Goal: Information Seeking & Learning: Learn about a topic

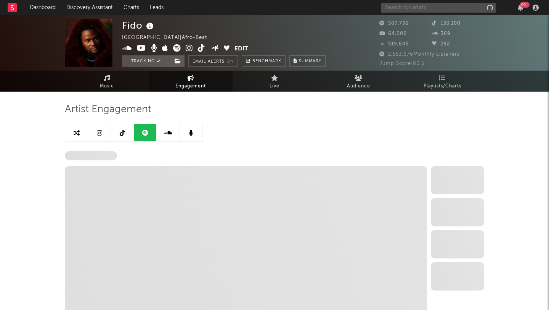
click at [445, 3] on input "text" at bounding box center [438, 8] width 114 height 10
select select "6m"
select select "1w"
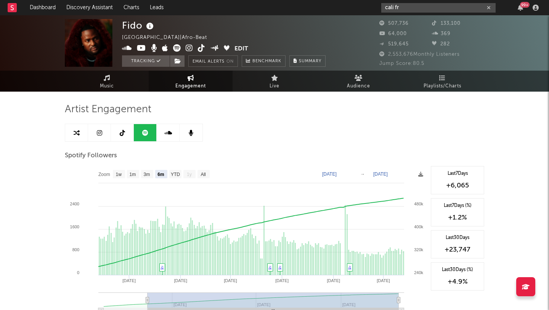
click at [434, 8] on input "cali fr" at bounding box center [438, 8] width 114 height 10
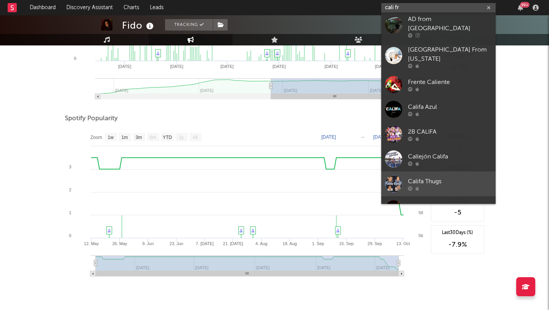
scroll to position [416, 0]
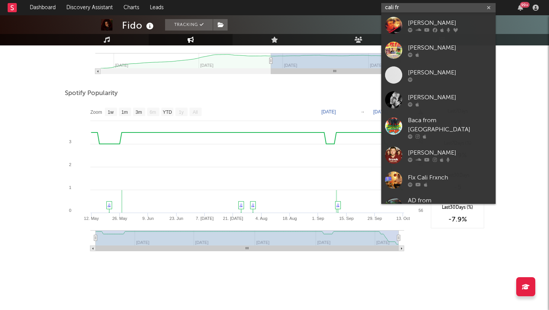
click at [418, 5] on input "cali fr" at bounding box center [438, 8] width 114 height 10
paste input "https://open.spotify.com/track/0IUzg7kl92B4DJVVTVbJT4?si=7793de10515447fb"
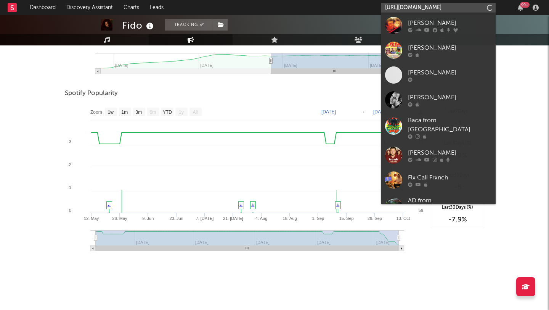
type input "https://open.spotify.com/track/0IUzg7kl92B4DJVVTVbJT4?si=7793de10515447fb"
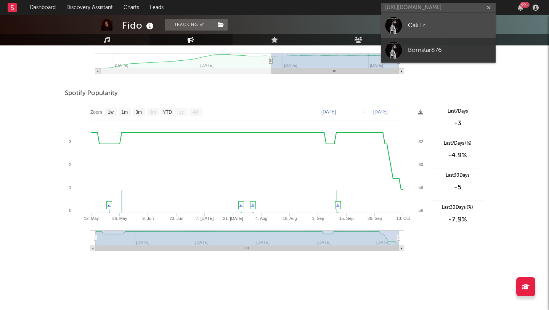
scroll to position [0, 0]
click at [412, 24] on div "Cali Fr" at bounding box center [450, 25] width 84 height 9
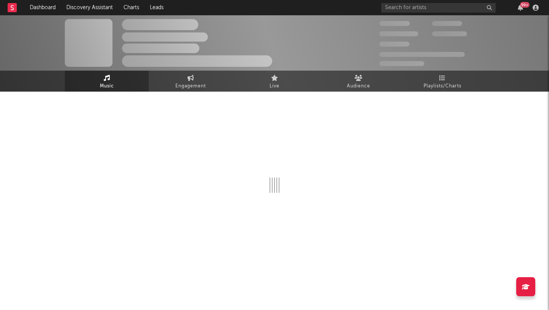
select select "1w"
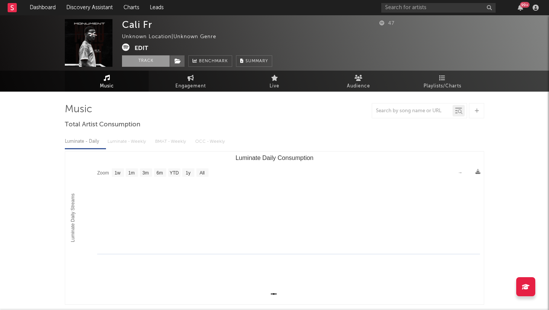
click at [140, 61] on button "Track" at bounding box center [146, 60] width 48 height 11
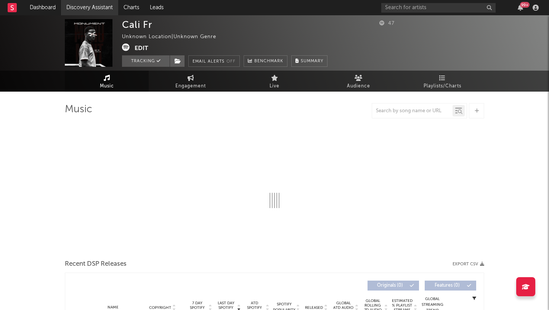
select select "1w"
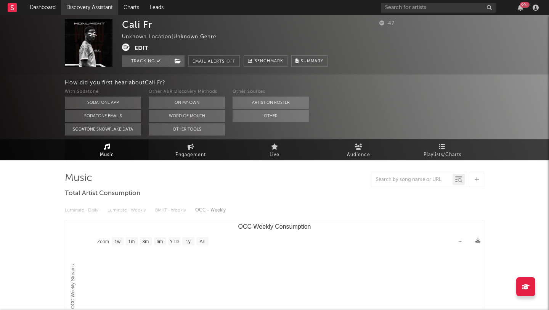
click at [72, 5] on link "Discovery Assistant" at bounding box center [89, 7] width 57 height 15
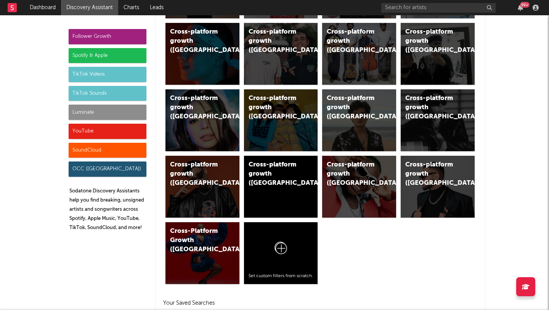
scroll to position [629, 0]
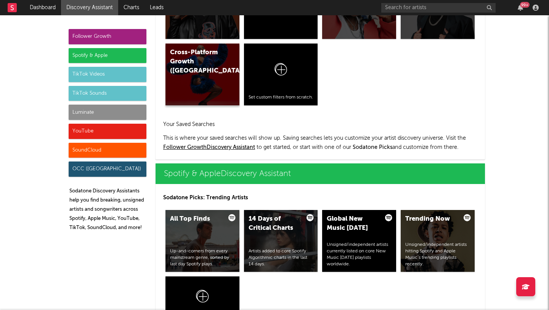
click at [181, 54] on div "Cross-Platform Growth (Portugal)" at bounding box center [196, 61] width 52 height 27
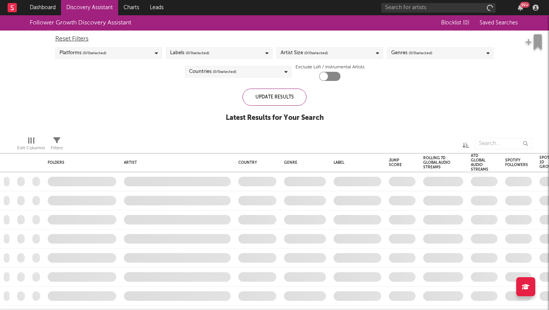
checkbox input "true"
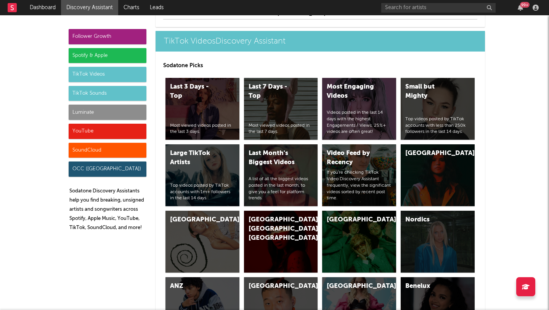
scroll to position [1860, 0]
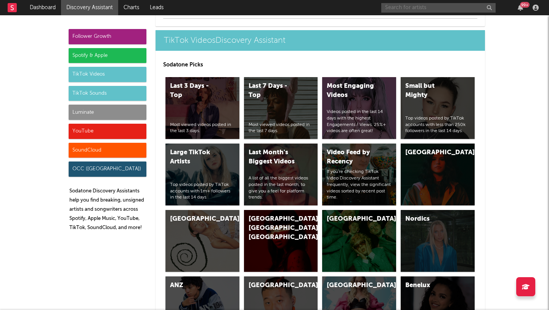
click at [392, 9] on input "text" at bounding box center [438, 8] width 114 height 10
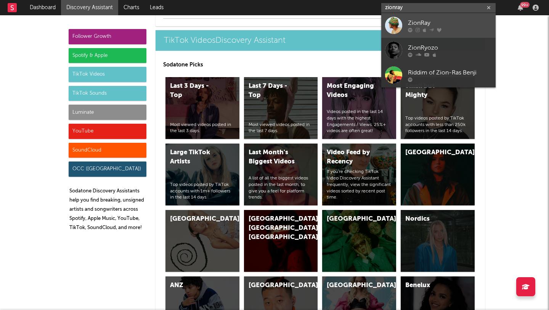
type input "zionray"
click at [396, 22] on div at bounding box center [393, 25] width 17 height 17
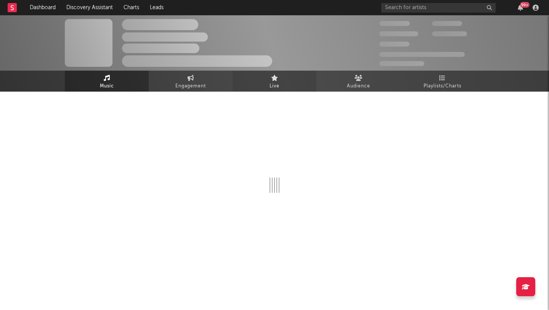
select select "1w"
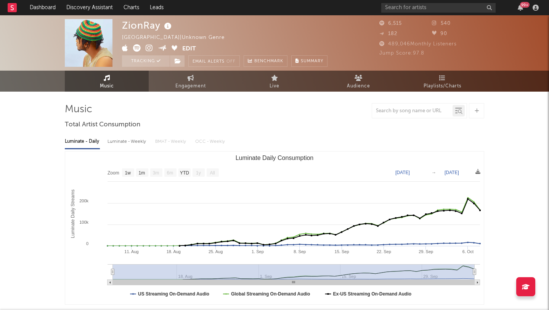
click at [440, 70] on div "ZionRay Jamaica | Unknown Genre Edit Tracking Email Alerts Off Benchmark Summar…" at bounding box center [274, 42] width 549 height 55
click at [445, 85] on span "Playlists/Charts" at bounding box center [443, 86] width 38 height 9
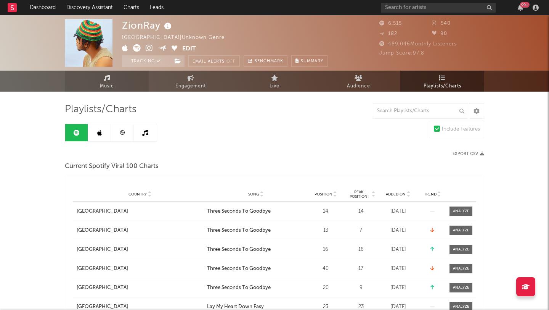
click at [135, 75] on link "Music" at bounding box center [107, 81] width 84 height 21
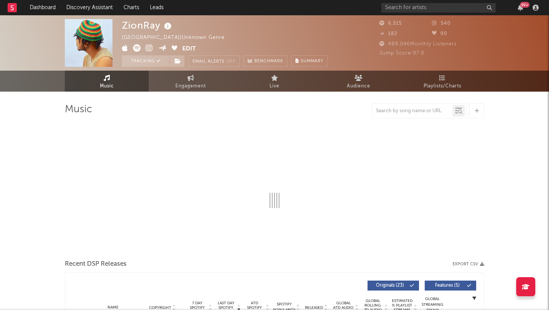
select select "1w"
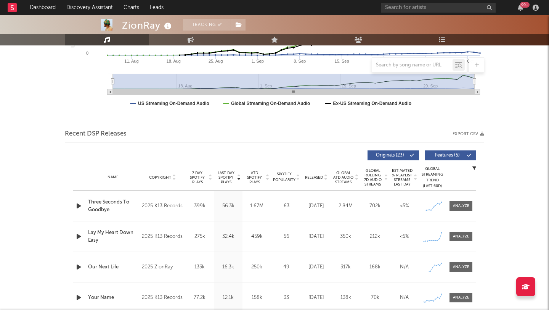
scroll to position [202, 0]
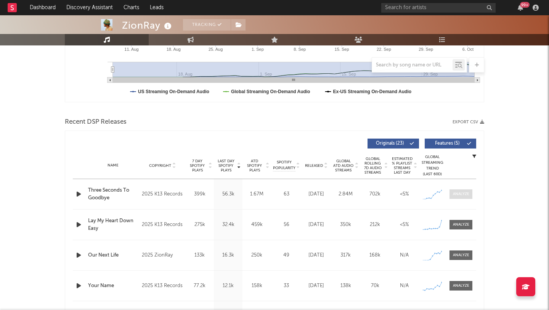
click at [457, 194] on div at bounding box center [461, 194] width 16 height 6
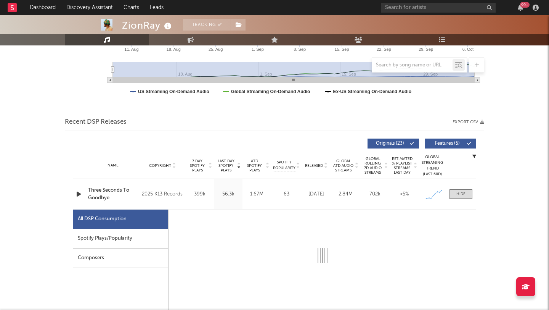
click at [120, 241] on div "Spotify Plays/Popularity" at bounding box center [120, 238] width 95 height 19
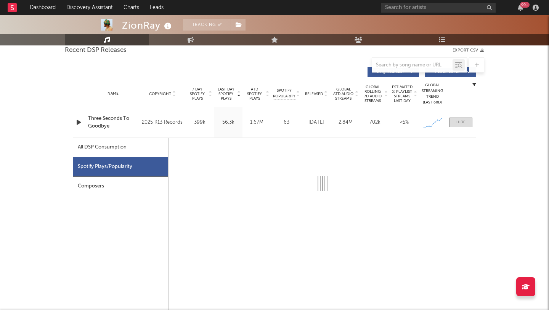
scroll to position [306, 0]
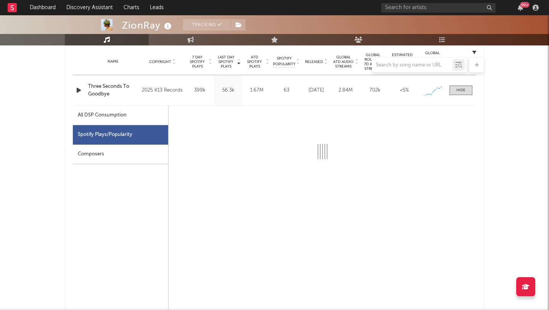
select select "1w"
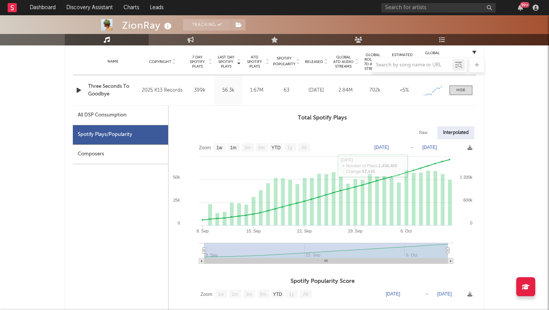
click at [123, 112] on div "All DSP Consumption" at bounding box center [102, 115] width 49 height 9
select select "1w"
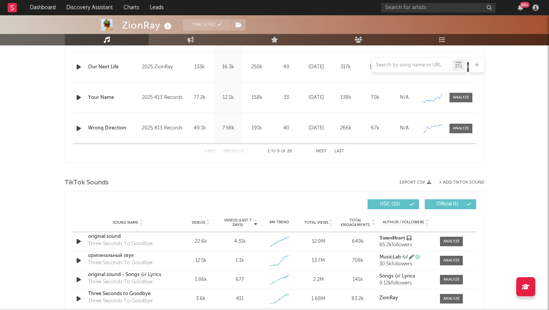
scroll to position [810, 0]
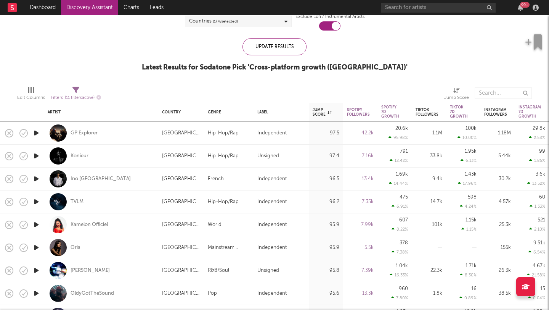
click at [37, 180] on icon "button" at bounding box center [36, 179] width 8 height 10
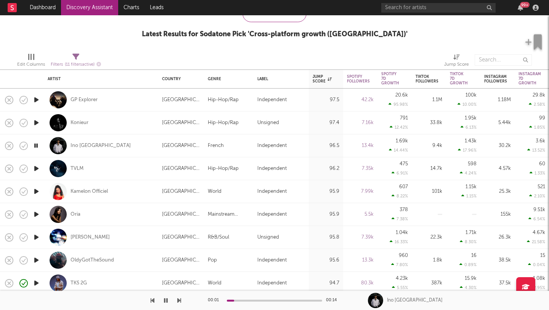
click at [37, 169] on icon "button" at bounding box center [36, 169] width 8 height 10
click at [37, 189] on icon "button" at bounding box center [36, 191] width 8 height 10
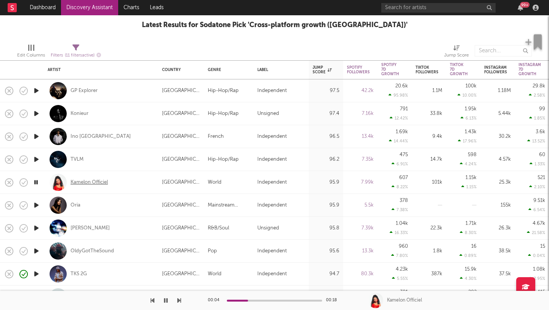
click at [95, 184] on div "Kamelon Officiel" at bounding box center [89, 182] width 37 height 7
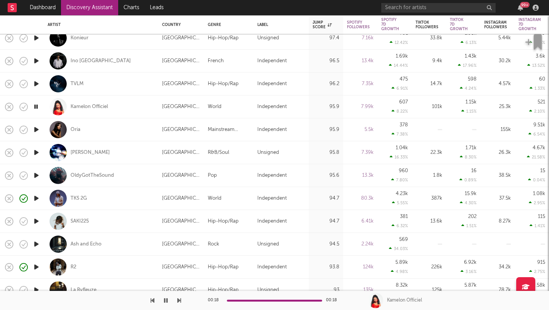
click at [36, 196] on icon "button" at bounding box center [36, 198] width 8 height 10
click at [39, 221] on icon "button" at bounding box center [36, 221] width 8 height 10
click at [34, 241] on icon "button" at bounding box center [36, 244] width 8 height 10
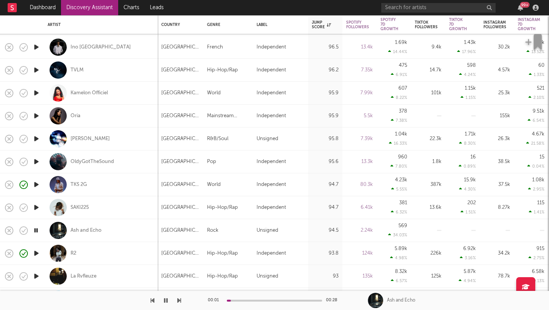
click at [33, 257] on icon "button" at bounding box center [36, 253] width 8 height 10
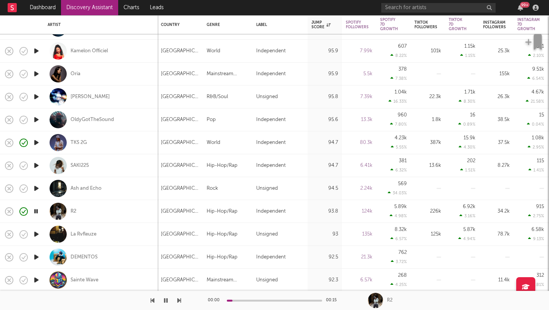
click at [36, 239] on div at bounding box center [36, 234] width 15 height 23
select select "1w"
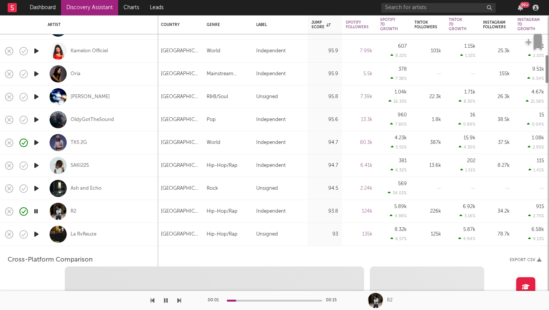
click at [35, 234] on icon "button" at bounding box center [36, 234] width 8 height 10
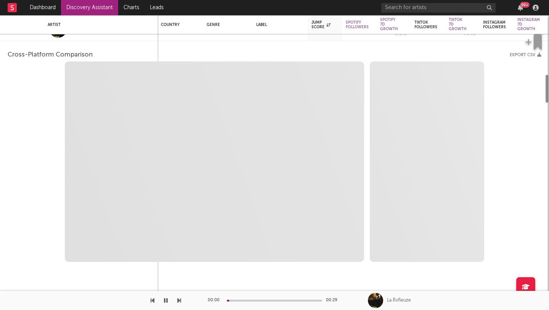
select select "6m"
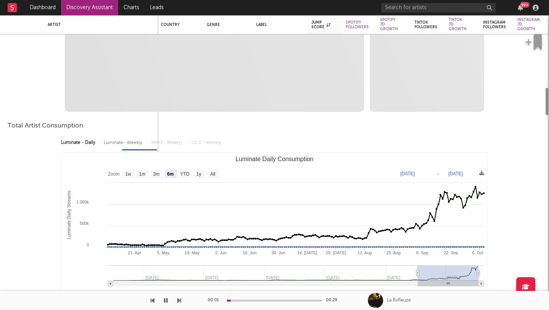
select select "1m"
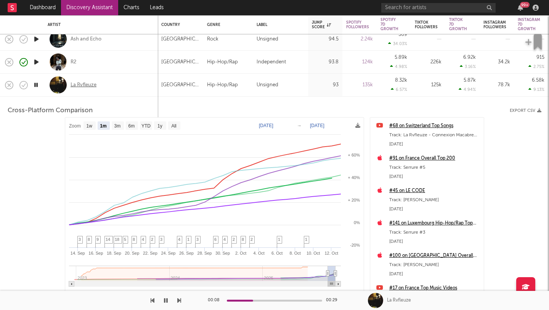
click at [90, 83] on div "La Rvfleuze" at bounding box center [84, 85] width 26 height 7
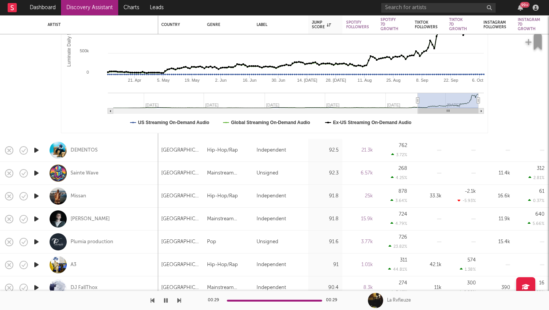
click at [35, 150] on icon "button" at bounding box center [36, 150] width 8 height 10
click at [128, 145] on div "DEMENTOS" at bounding box center [101, 150] width 107 height 22
select select "1w"
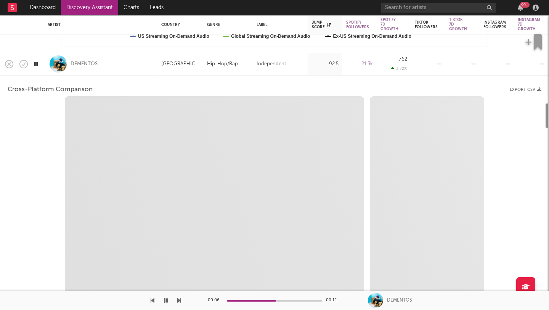
select select "1w"
select select "1m"
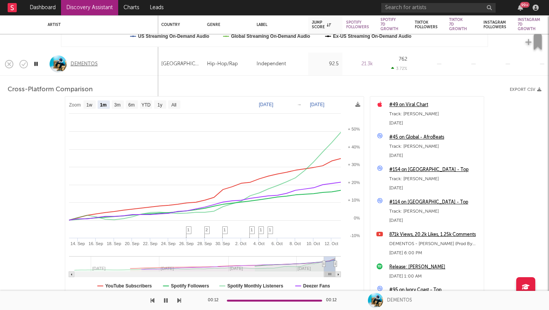
click at [84, 66] on div "DEMENTOS" at bounding box center [84, 64] width 27 height 7
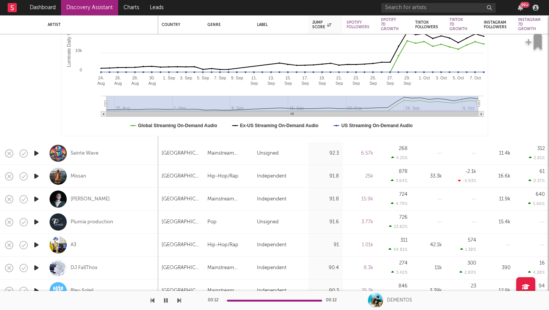
click at [35, 153] on icon "button" at bounding box center [36, 153] width 8 height 10
click at [37, 172] on icon "button" at bounding box center [36, 176] width 8 height 10
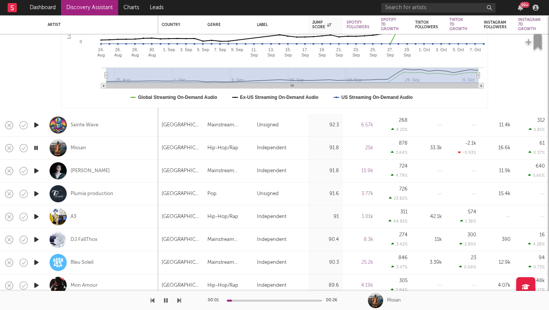
click at [37, 169] on icon "button" at bounding box center [36, 171] width 8 height 10
click at [39, 194] on icon "button" at bounding box center [36, 194] width 8 height 10
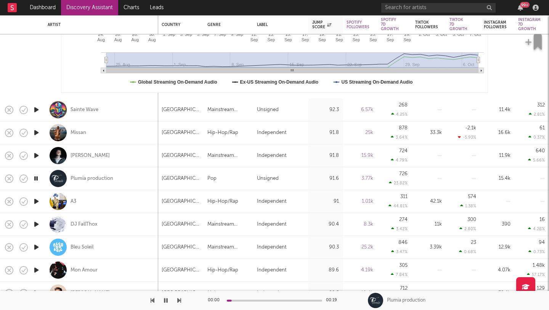
click at [36, 203] on icon "button" at bounding box center [36, 201] width 8 height 10
click at [37, 224] on icon "button" at bounding box center [36, 224] width 8 height 10
click at [37, 247] on icon "button" at bounding box center [36, 247] width 8 height 10
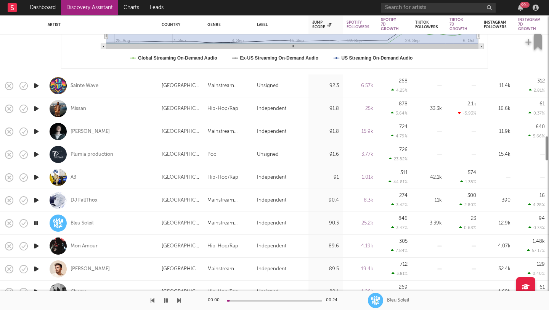
click at [34, 250] on div at bounding box center [36, 245] width 15 height 23
select select "1w"
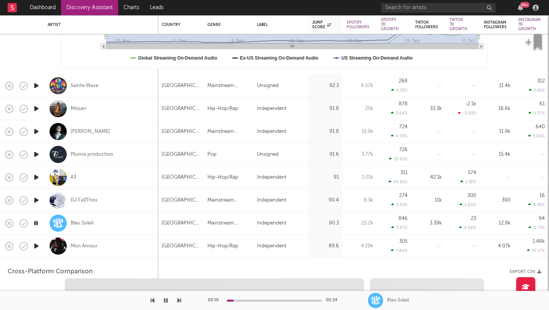
click at [36, 246] on icon "button" at bounding box center [36, 246] width 8 height 10
select select "1w"
select select "1m"
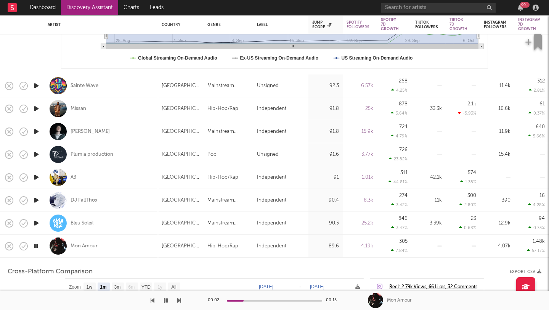
click at [87, 246] on div "Mon Amour" at bounding box center [84, 245] width 27 height 7
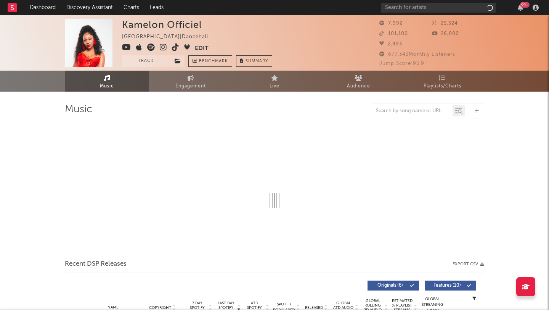
select select "1w"
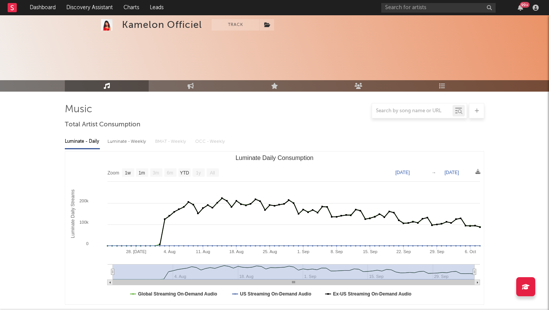
scroll to position [194, 0]
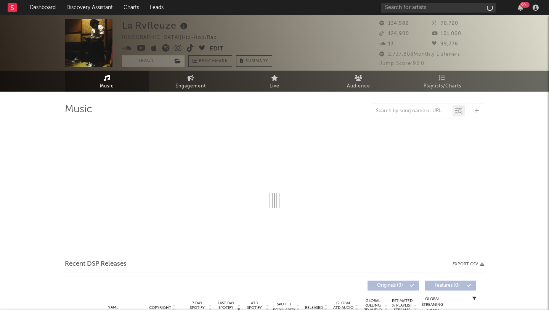
select select "6m"
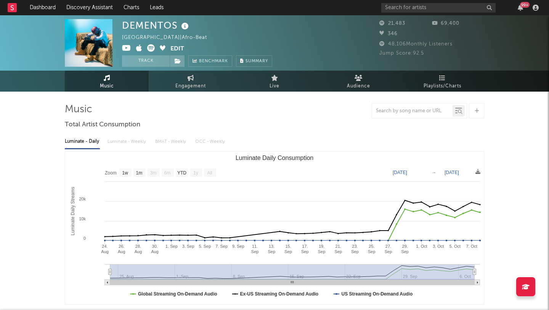
select select "1w"
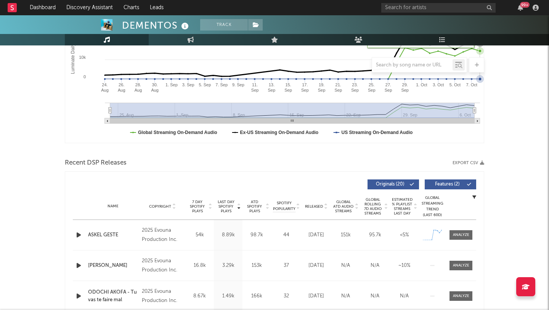
scroll to position [199, 0]
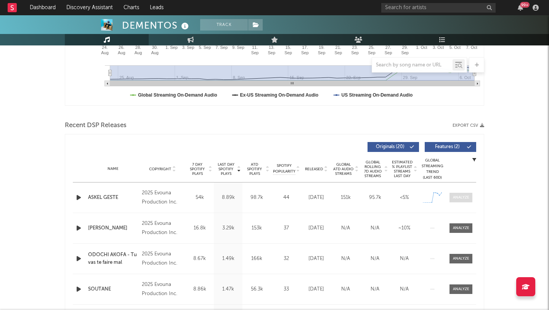
click at [457, 199] on div at bounding box center [461, 197] width 16 height 6
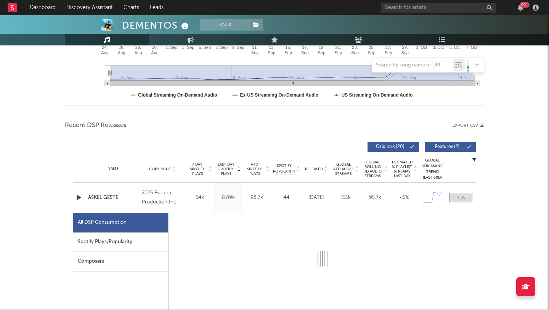
click at [113, 242] on div "Spotify Plays/Popularity" at bounding box center [120, 241] width 95 height 19
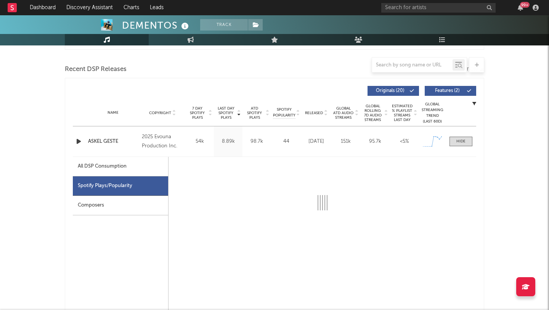
select select "1w"
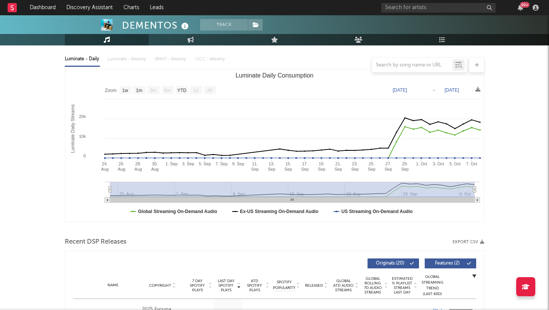
scroll to position [0, 0]
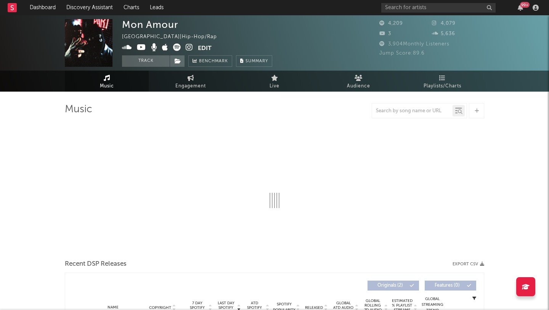
select select "1w"
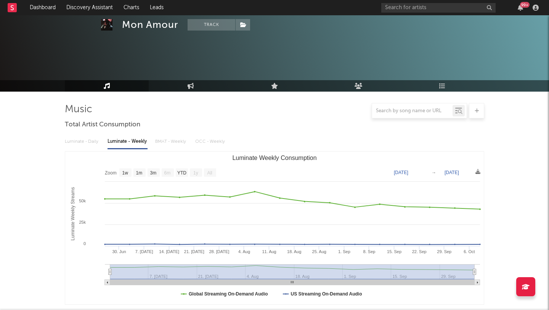
scroll to position [292, 0]
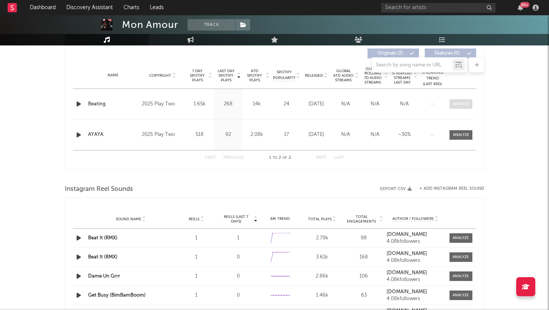
click at [465, 103] on div at bounding box center [461, 104] width 16 height 6
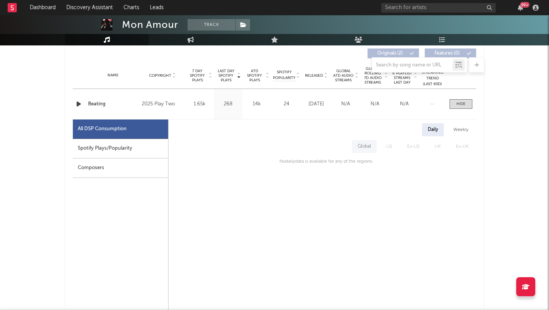
click at [110, 156] on div "Spotify Plays/Popularity" at bounding box center [120, 148] width 95 height 19
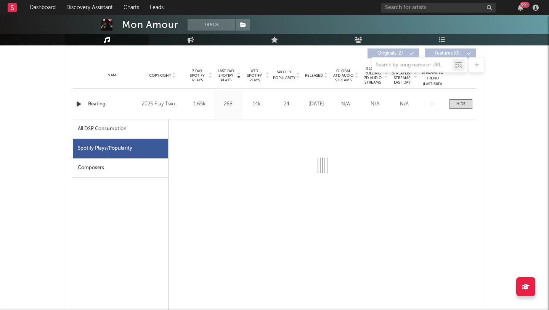
select select "1w"
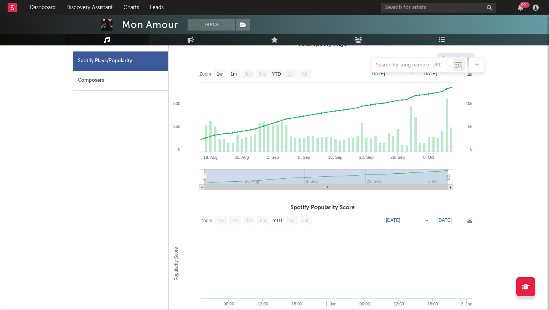
scroll to position [560, 0]
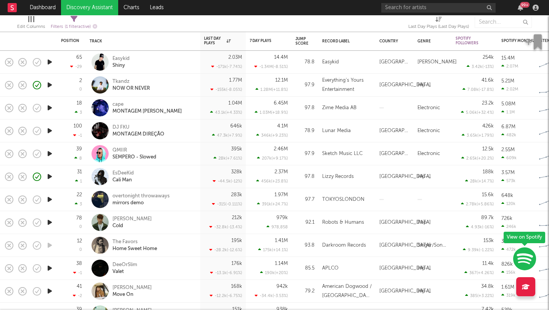
click at [45, 197] on div at bounding box center [49, 199] width 15 height 23
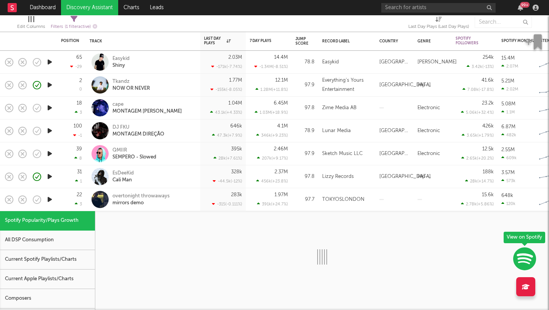
click at [50, 197] on icon "button" at bounding box center [50, 199] width 8 height 10
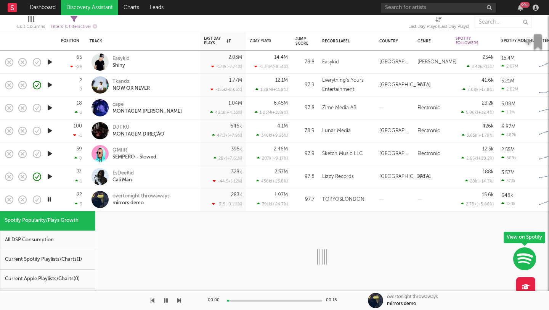
select select "1w"
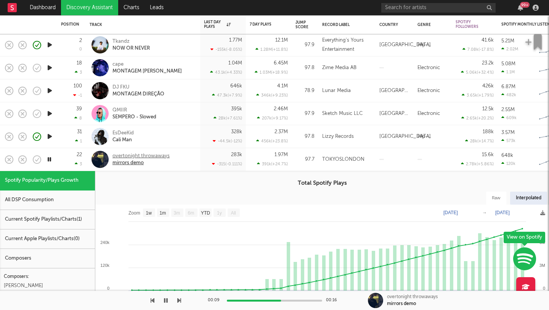
click at [127, 154] on div "overtonight throwaways" at bounding box center [140, 155] width 57 height 7
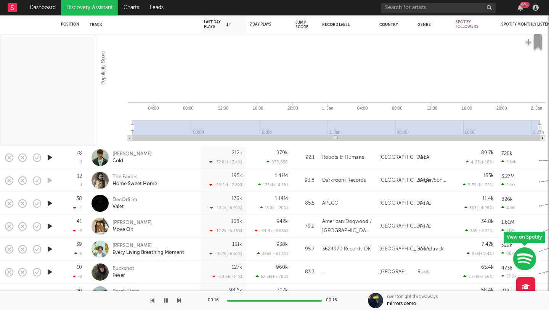
click at [170, 160] on div "Alfie Castley Cold" at bounding box center [153, 158] width 82 height 14
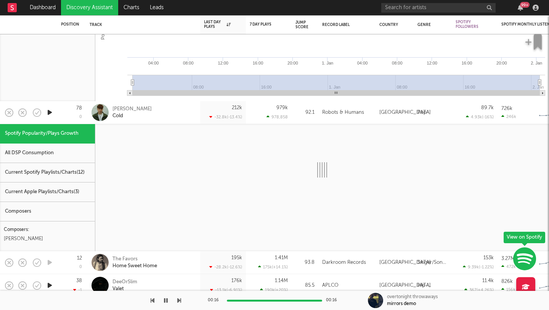
select select "1w"
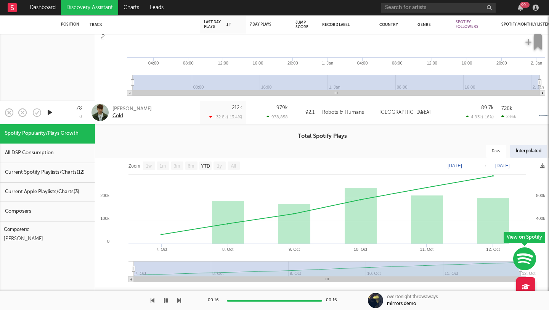
click at [124, 109] on div "Alfie Castley" at bounding box center [131, 109] width 39 height 7
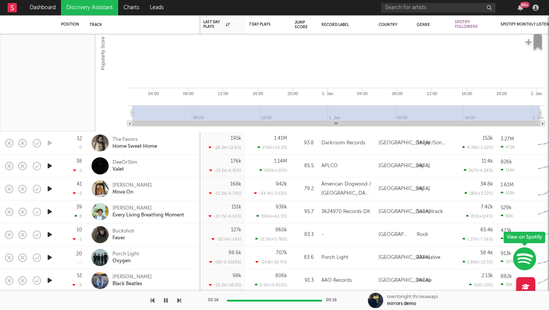
click at [45, 166] on div at bounding box center [49, 165] width 15 height 23
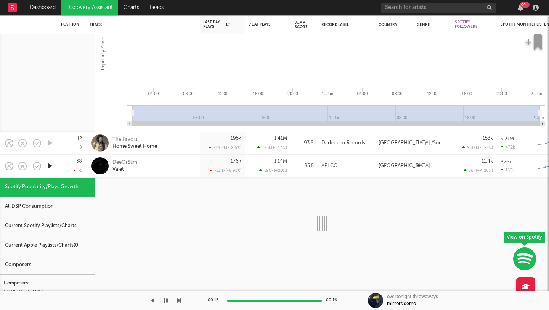
click at [51, 164] on icon "button" at bounding box center [50, 166] width 8 height 10
select select "1w"
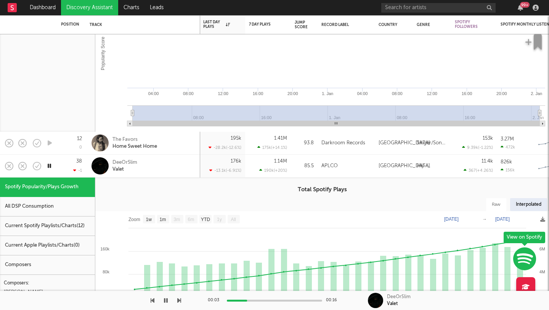
click at [50, 164] on icon "button" at bounding box center [49, 166] width 7 height 10
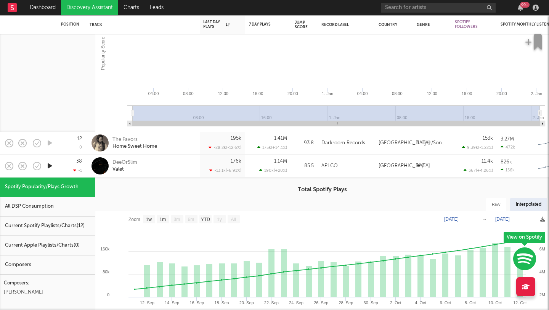
click at [152, 165] on div "DeeOrSlim Valet" at bounding box center [153, 166] width 82 height 14
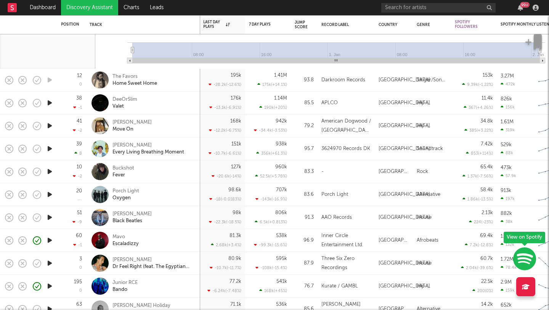
click at [152, 165] on div "Buckshot Fever" at bounding box center [153, 172] width 82 height 14
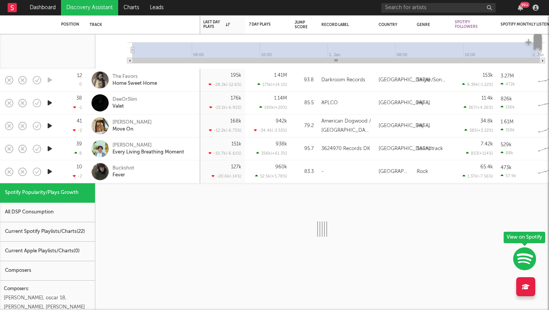
select select "1w"
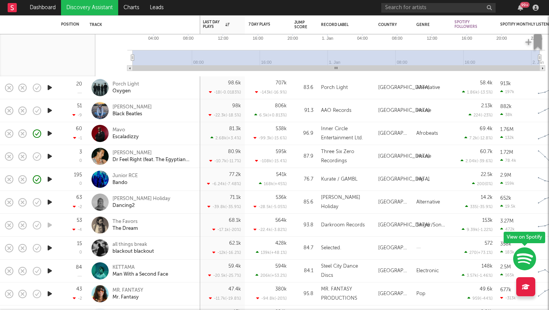
click at [50, 202] on icon "button" at bounding box center [50, 202] width 8 height 10
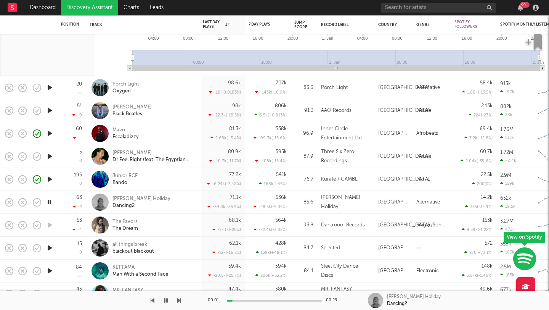
click at [50, 202] on icon "button" at bounding box center [49, 202] width 7 height 10
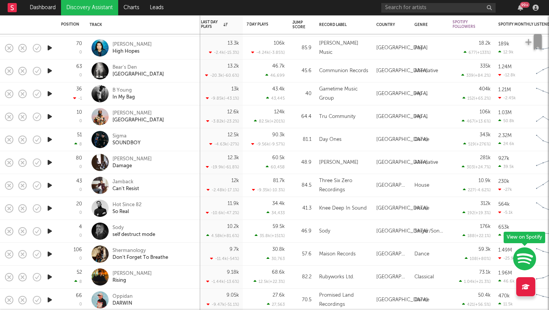
click at [51, 185] on icon "button" at bounding box center [50, 185] width 8 height 10
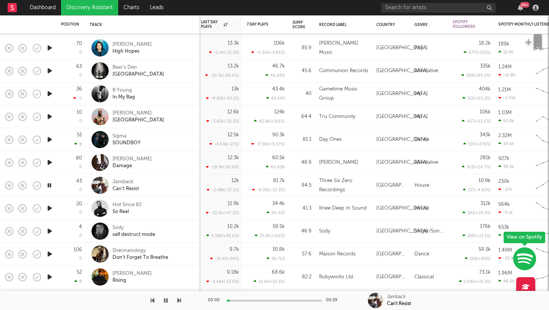
click at [51, 185] on icon "button" at bounding box center [49, 185] width 7 height 10
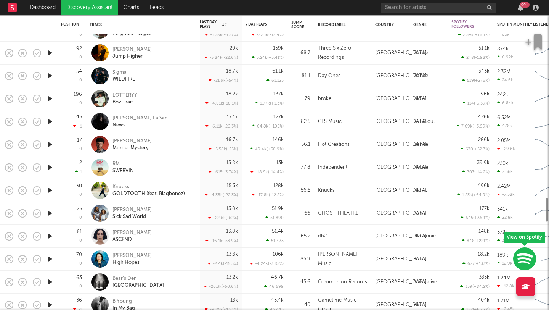
select select "1w"
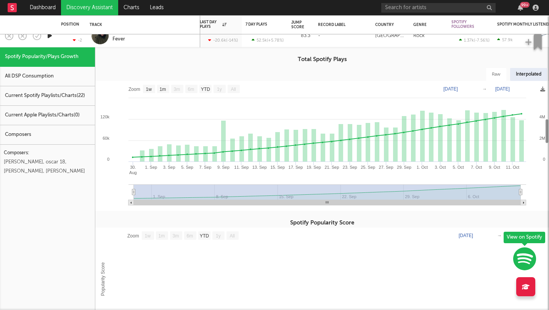
select select "1w"
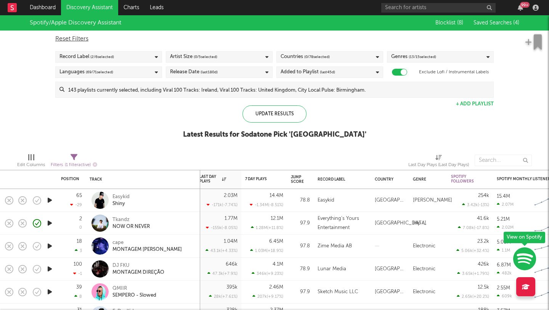
click at [300, 53] on div "Countries ( 0 / 78 selected)" at bounding box center [305, 56] width 49 height 9
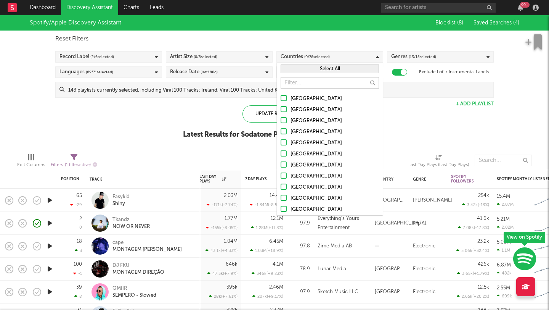
click at [300, 53] on div "Countries ( 0 / 78 selected)" at bounding box center [305, 56] width 49 height 9
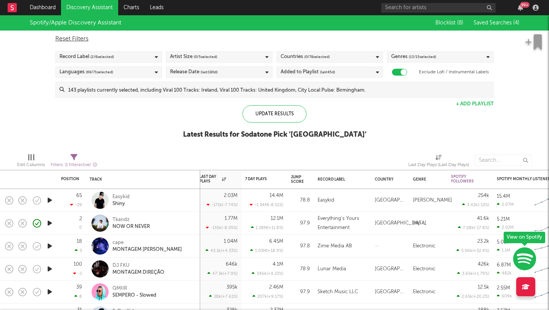
click at [87, 9] on link "Discovery Assistant" at bounding box center [89, 7] width 57 height 15
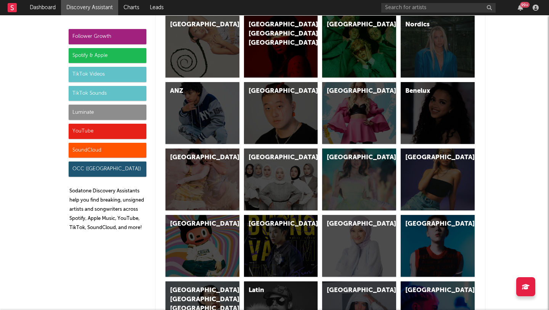
scroll to position [2295, 0]
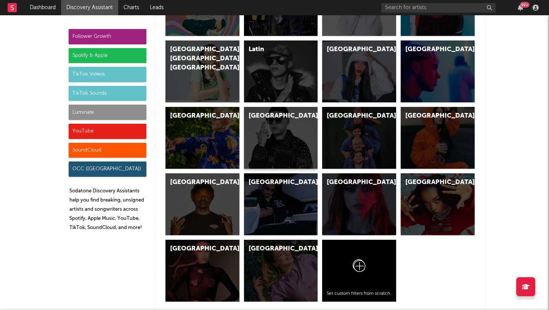
click at [258, 120] on div "Colombia" at bounding box center [281, 138] width 74 height 62
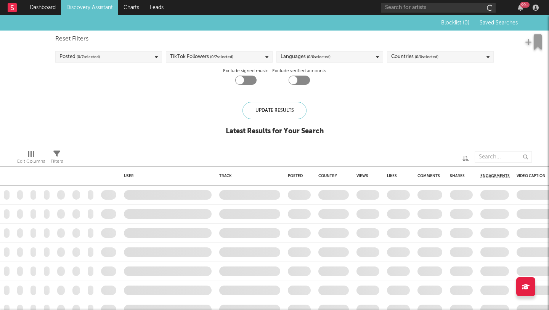
checkbox input "true"
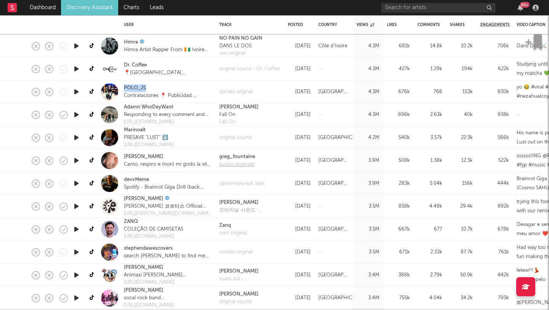
click at [226, 161] on div "suono originale" at bounding box center [237, 165] width 36 height 8
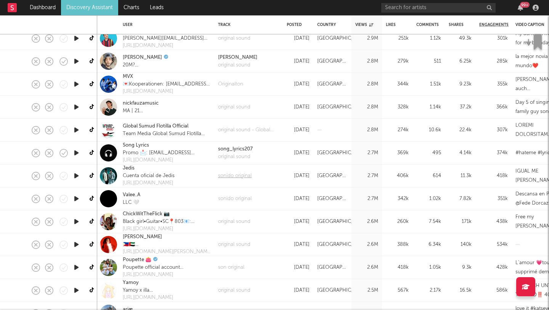
click at [220, 175] on div "sonido original" at bounding box center [235, 176] width 34 height 8
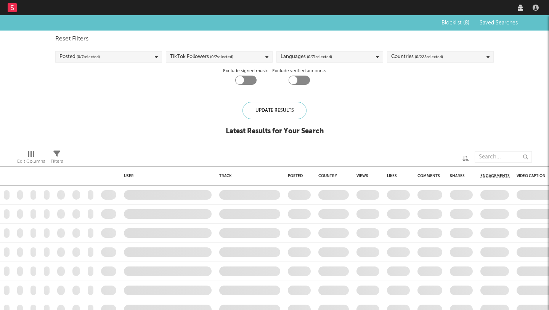
checkbox input "true"
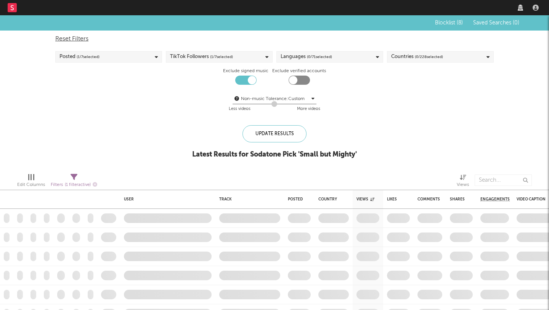
click at [312, 55] on span "( 0 / 71 selected)" at bounding box center [319, 56] width 25 height 9
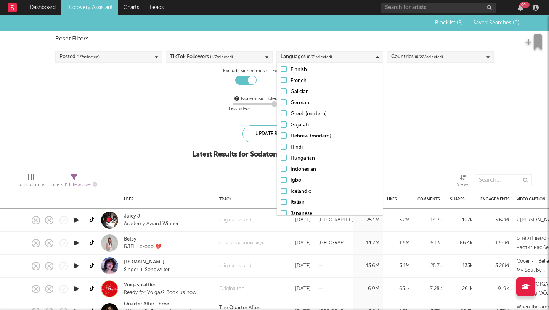
scroll to position [181, 0]
click at [295, 79] on div "French" at bounding box center [335, 78] width 88 height 9
click at [281, 79] on input "French" at bounding box center [281, 78] width 0 height 9
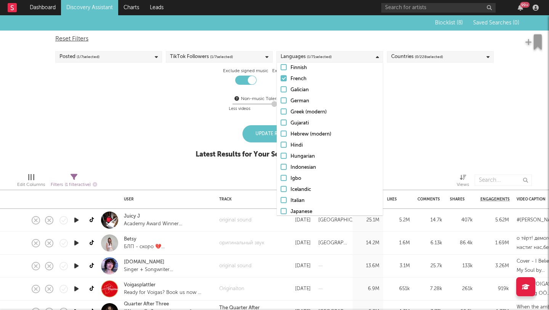
click at [249, 130] on div "Update Results" at bounding box center [274, 133] width 64 height 17
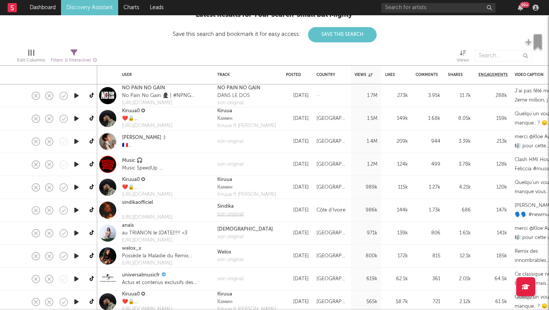
click at [236, 211] on div "son original" at bounding box center [230, 214] width 26 height 8
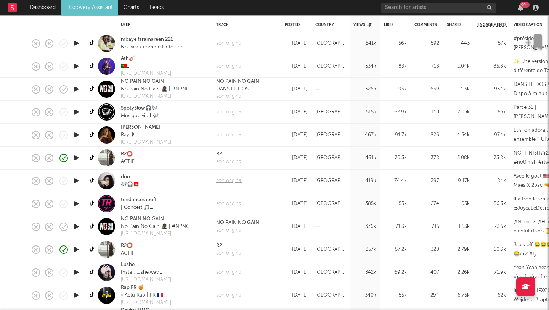
click at [235, 181] on div "son original" at bounding box center [229, 181] width 26 height 8
click at [129, 183] on div "🎶🎧🇨🇭 SoundCloud: Dorepsilon!" at bounding box center [150, 185] width 58 height 8
click at [126, 185] on div "🎶🎧🇨🇭 SoundCloud: Dorepsilon!" at bounding box center [150, 185] width 58 height 8
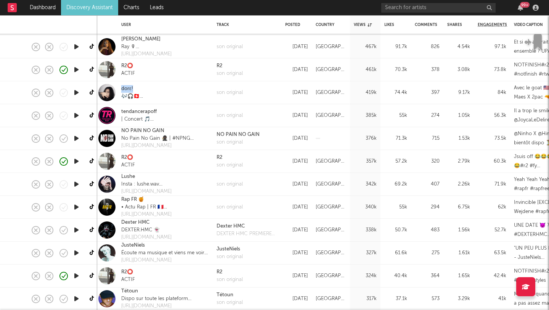
click at [77, 209] on icon "button" at bounding box center [76, 207] width 8 height 10
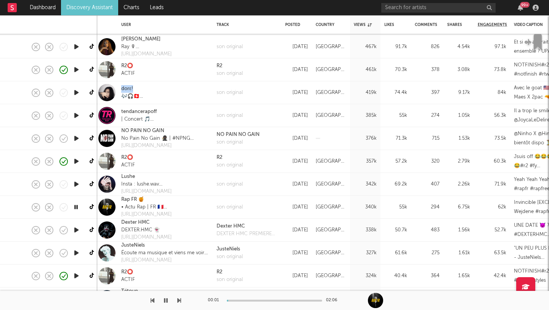
click at [77, 209] on icon "button" at bounding box center [75, 207] width 7 height 10
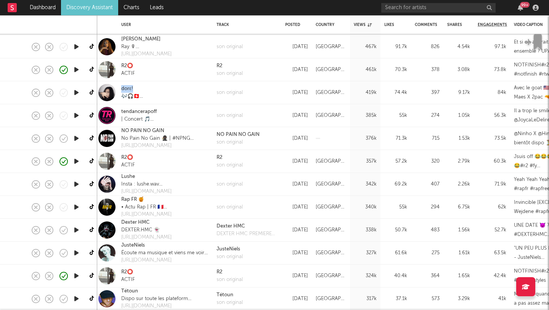
click at [77, 230] on icon "button" at bounding box center [76, 230] width 8 height 10
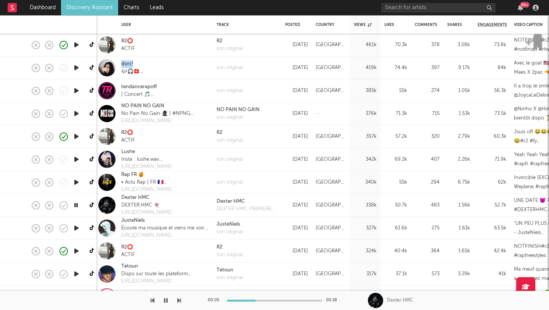
click at [77, 205] on icon "button" at bounding box center [75, 205] width 7 height 10
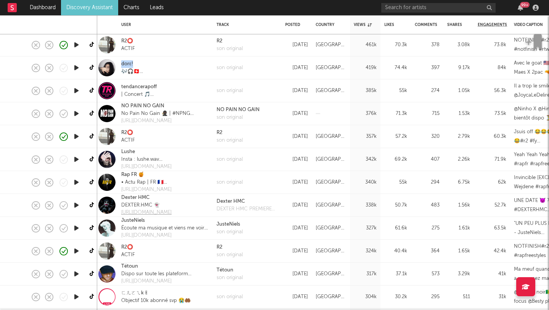
click at [156, 211] on div "[URL][DOMAIN_NAME]" at bounding box center [146, 213] width 50 height 8
click at [289, 201] on div "Oct 3, 2025" at bounding box center [296, 205] width 23 height 9
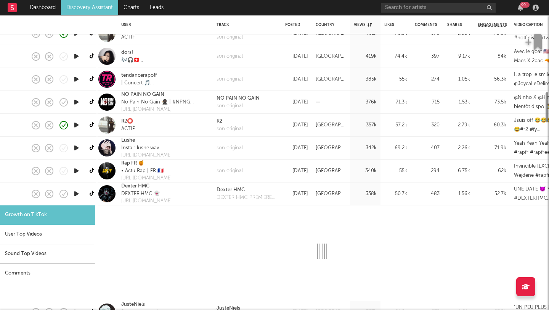
select select "1m"
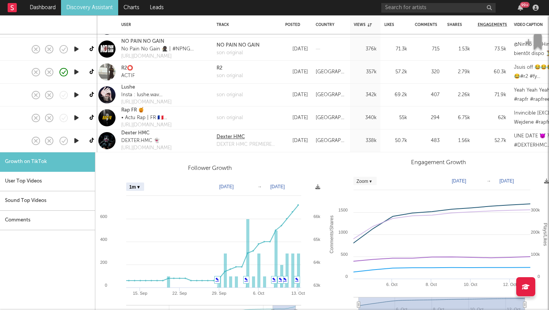
click at [219, 137] on div "Dexter HMC" at bounding box center [247, 137] width 61 height 8
click at [137, 130] on link "Dexter HMC" at bounding box center [135, 133] width 28 height 8
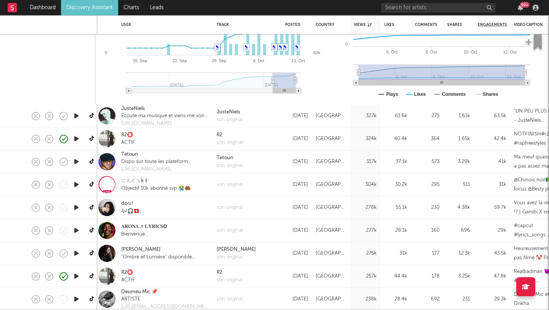
click at [77, 158] on icon "button" at bounding box center [76, 162] width 8 height 10
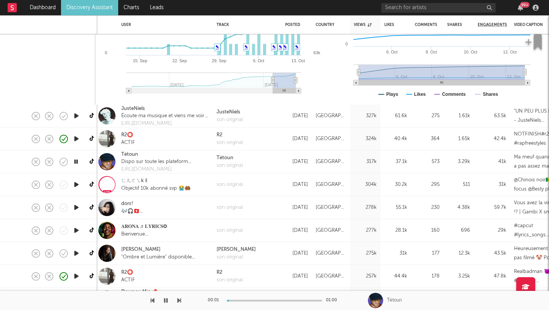
click at [78, 160] on icon "button" at bounding box center [75, 162] width 7 height 10
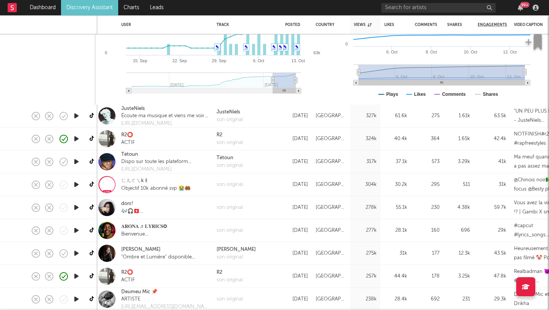
click at [73, 231] on icon "button" at bounding box center [76, 230] width 8 height 10
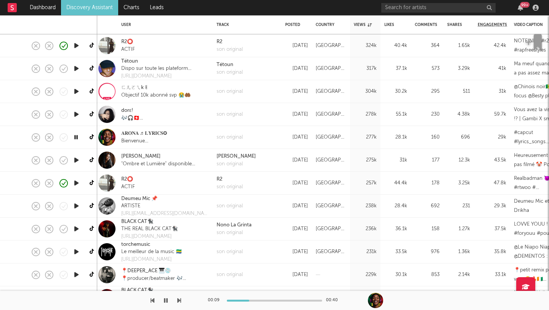
click at [77, 204] on icon "button" at bounding box center [76, 206] width 8 height 10
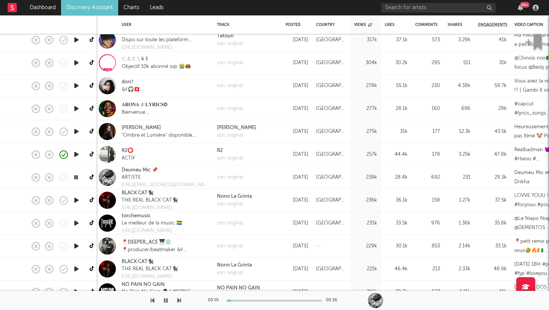
click at [74, 178] on icon "button" at bounding box center [75, 177] width 7 height 10
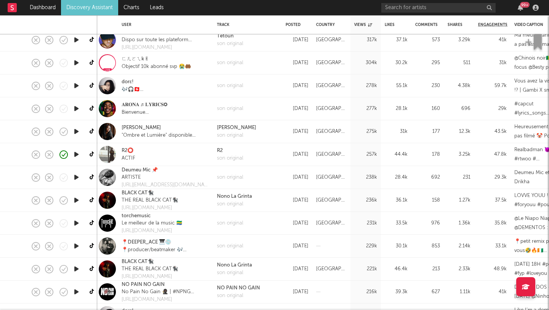
click at [76, 200] on icon "button" at bounding box center [76, 200] width 8 height 10
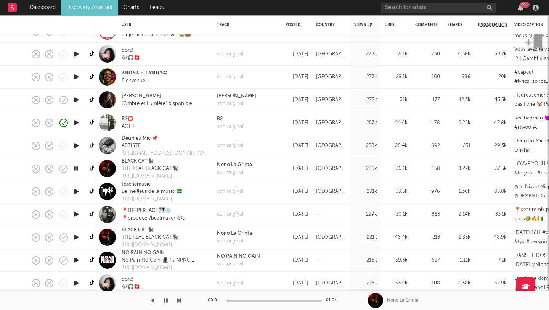
click at [76, 194] on icon "button" at bounding box center [76, 191] width 8 height 10
click at [74, 215] on icon "button" at bounding box center [76, 214] width 8 height 10
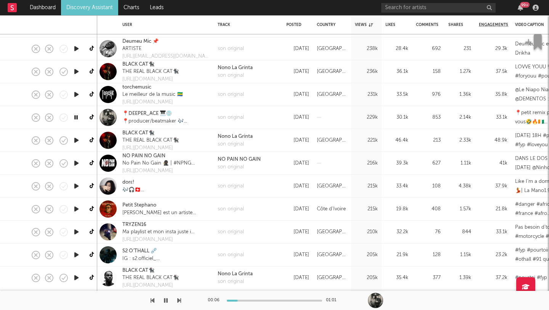
click at [78, 256] on icon "button" at bounding box center [76, 255] width 8 height 10
click at [77, 231] on icon "button" at bounding box center [76, 232] width 8 height 10
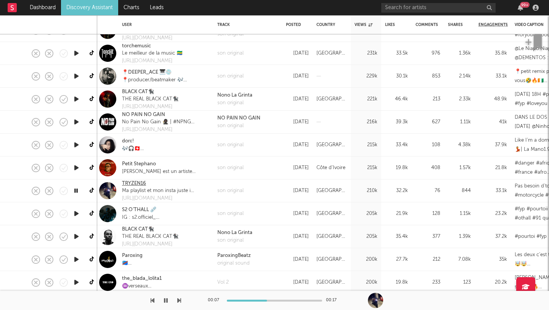
click at [132, 182] on link "TRYZEN16" at bounding box center [134, 184] width 24 height 8
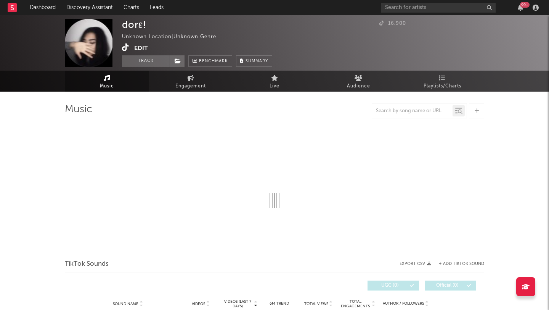
select select "1w"
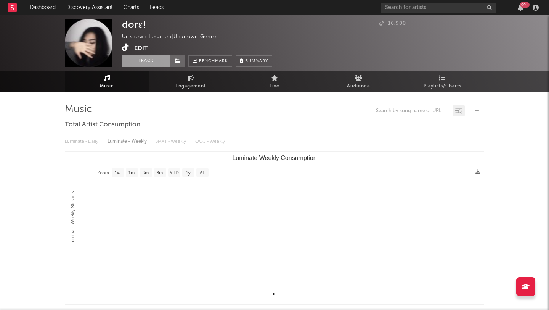
click at [140, 65] on button "Track" at bounding box center [146, 60] width 48 height 11
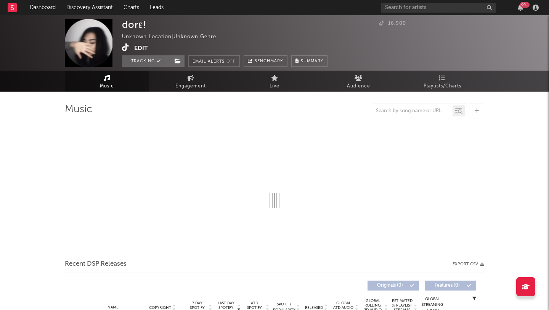
select select "1w"
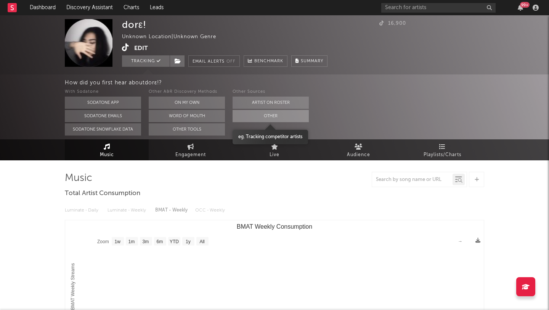
click at [259, 117] on button "Other" at bounding box center [271, 116] width 76 height 12
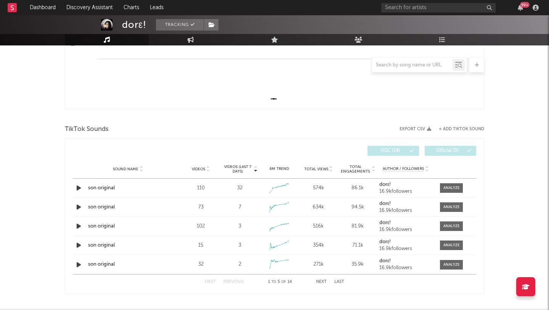
scroll to position [215, 0]
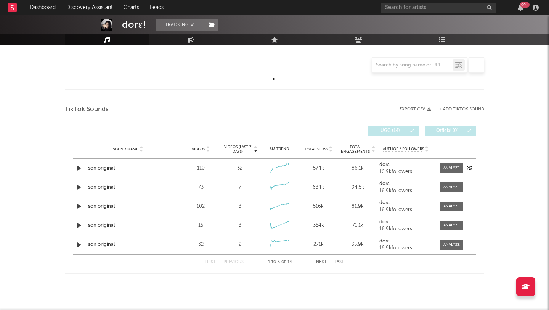
click at [80, 167] on icon "button" at bounding box center [79, 168] width 8 height 10
click at [240, 300] on div at bounding box center [274, 300] width 95 height 2
click at [260, 300] on div at bounding box center [274, 300] width 95 height 2
click at [385, 166] on strong "dorε!" at bounding box center [385, 164] width 12 height 5
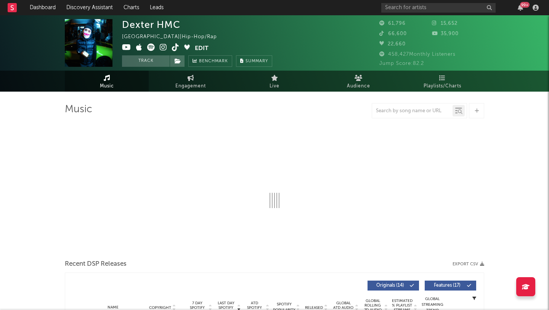
select select "6m"
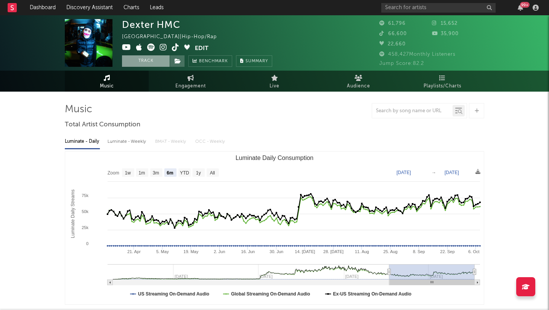
click at [141, 58] on button "Track" at bounding box center [146, 60] width 48 height 11
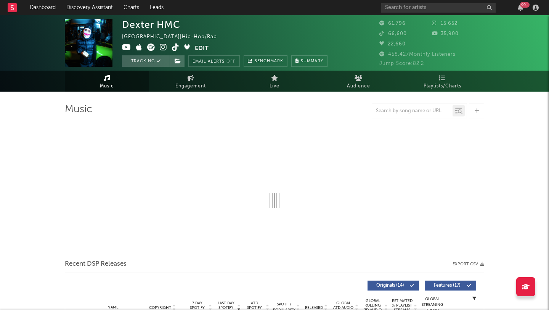
select select "6m"
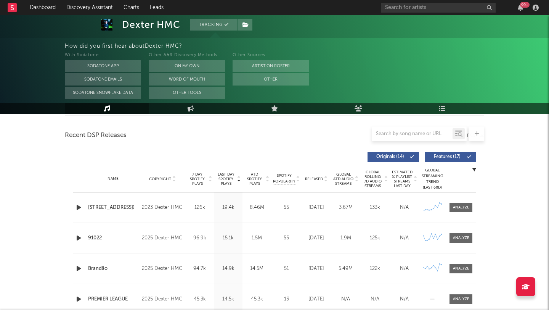
scroll to position [331, 0]
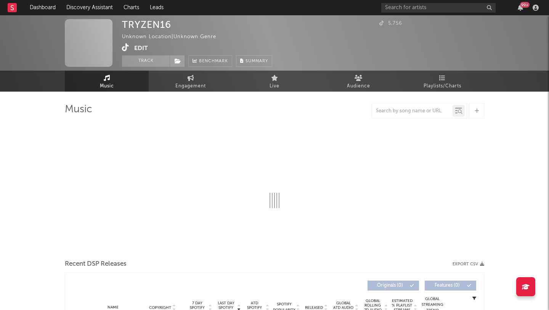
select select "1w"
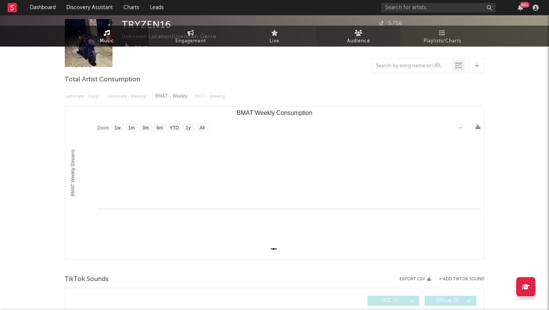
scroll to position [177, 0]
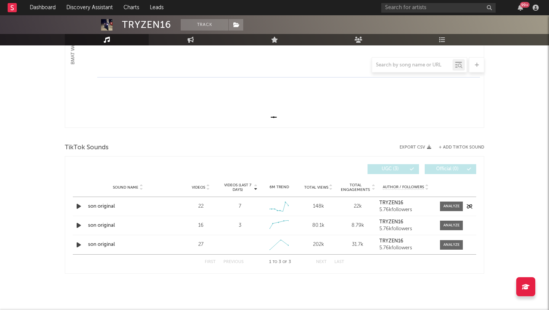
click at [392, 200] on strong "TRYZEN16" at bounding box center [391, 202] width 24 height 5
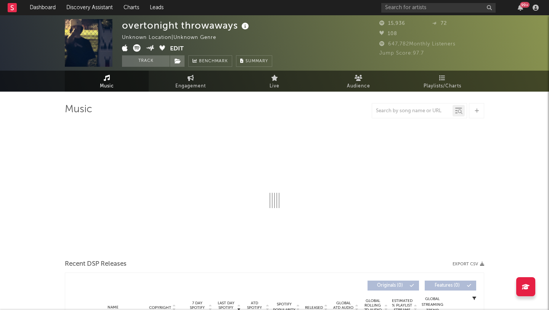
select select "1w"
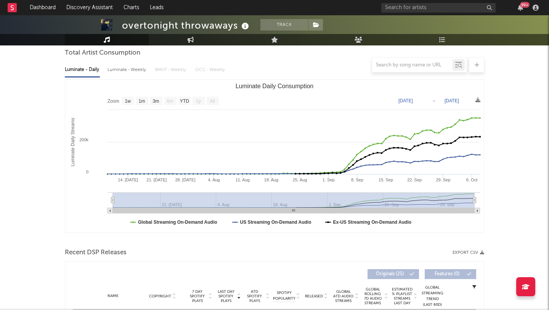
scroll to position [226, 0]
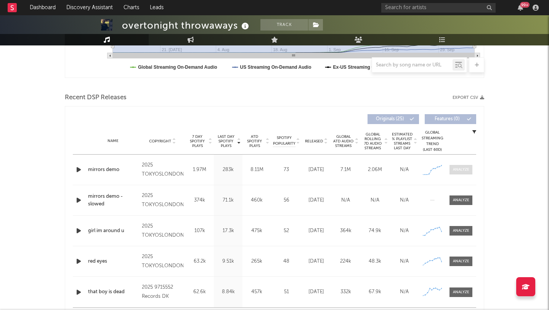
click at [467, 168] on div at bounding box center [461, 170] width 16 height 6
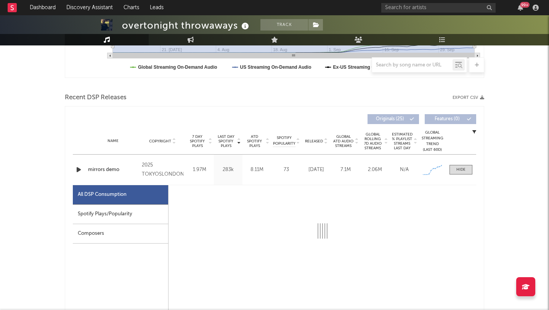
select select "1w"
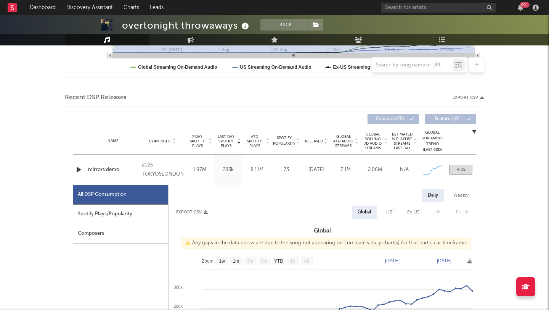
click at [109, 211] on div "Spotify Plays/Popularity" at bounding box center [120, 213] width 95 height 19
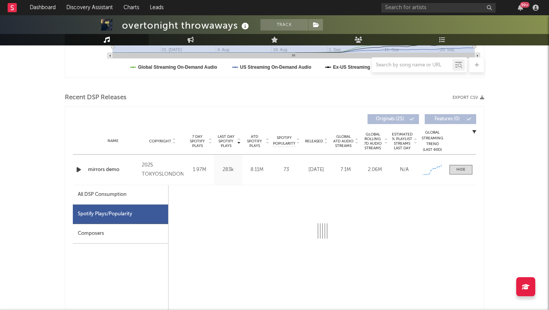
select select "1w"
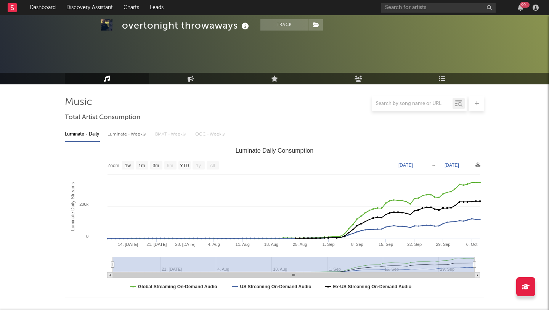
scroll to position [0, 0]
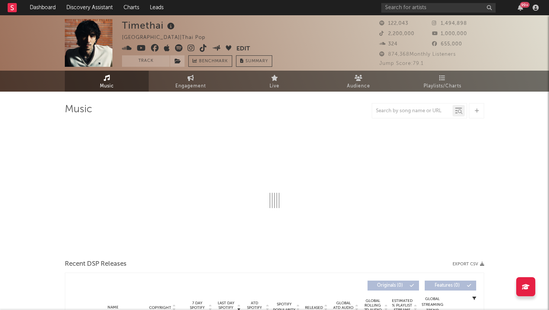
select select "6m"
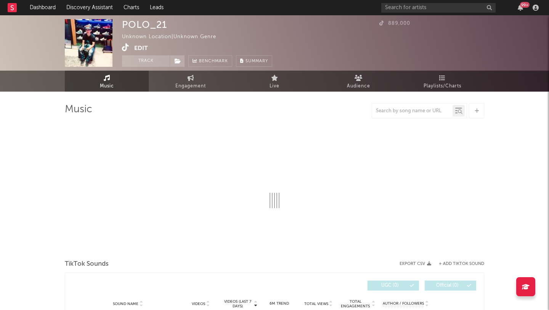
select select "1w"
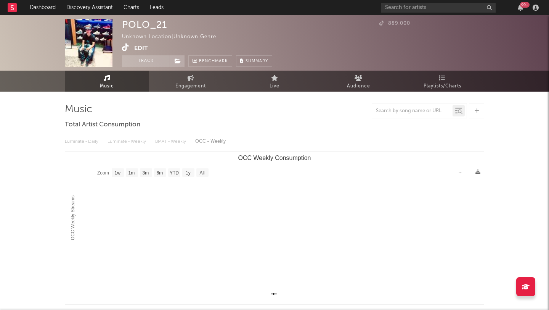
click at [383, 21] on icon at bounding box center [383, 23] width 8 height 5
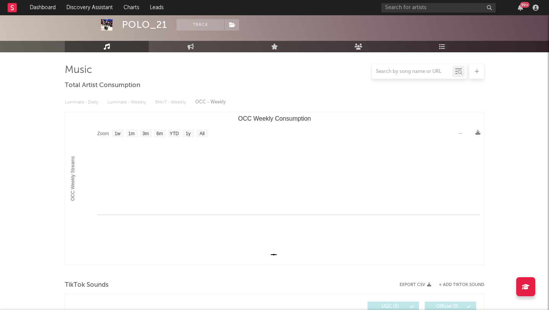
scroll to position [177, 0]
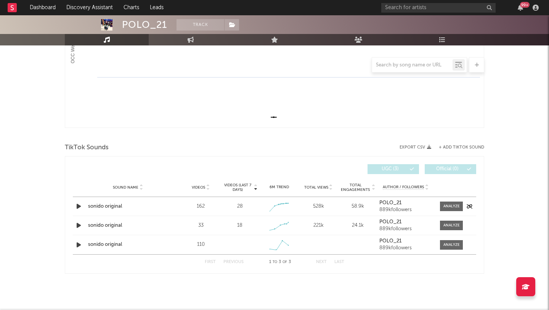
click at [110, 206] on div "sonido original" at bounding box center [128, 206] width 80 height 8
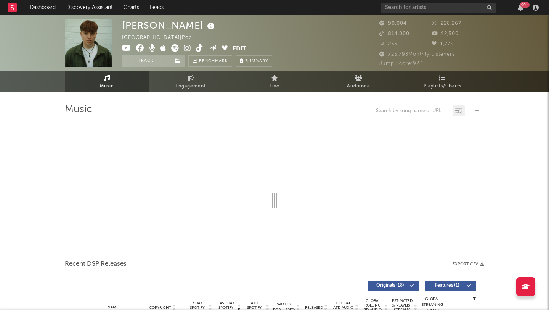
select select "6m"
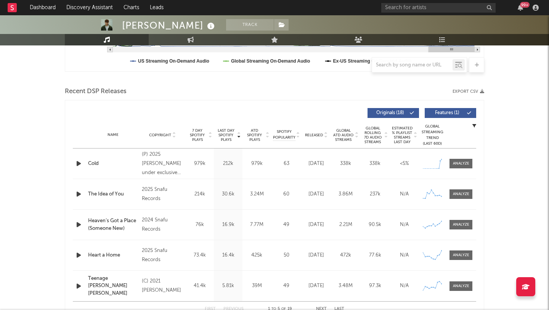
scroll to position [264, 0]
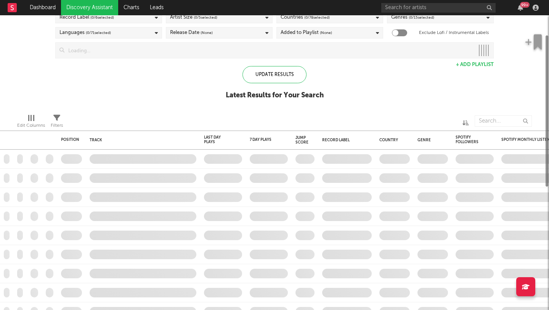
checkbox input "true"
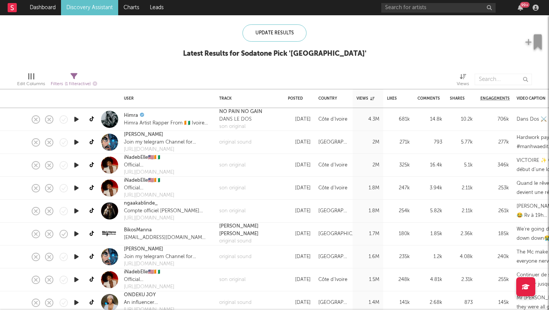
click at [76, 233] on icon "button" at bounding box center [76, 234] width 8 height 10
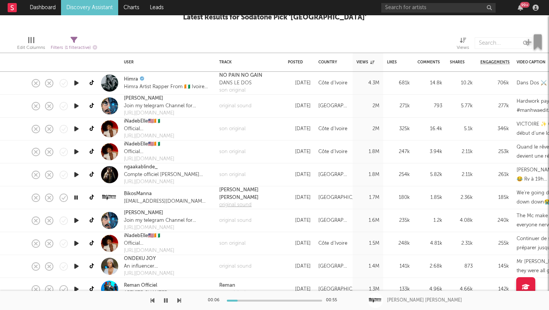
click at [229, 201] on div "original sound" at bounding box center [249, 205] width 61 height 8
click at [243, 192] on div "Biko's Manna" at bounding box center [249, 193] width 61 height 15
click at [238, 201] on div "original sound" at bounding box center [249, 205] width 61 height 8
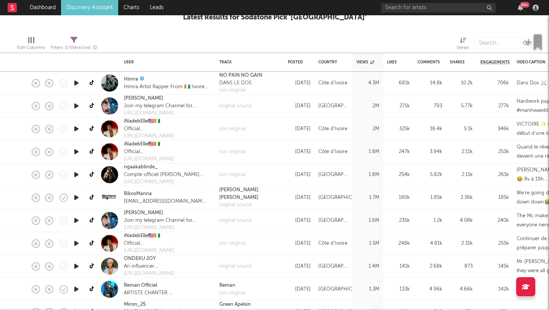
click at [77, 241] on icon "button" at bounding box center [76, 243] width 8 height 10
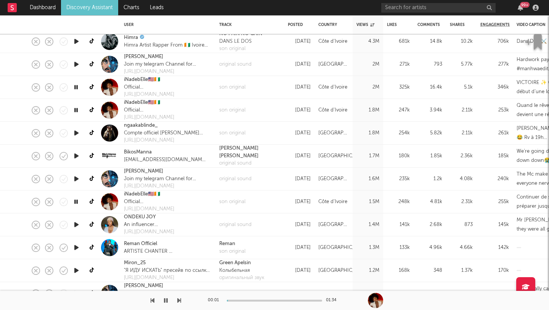
click at [77, 225] on icon "button" at bounding box center [76, 225] width 8 height 10
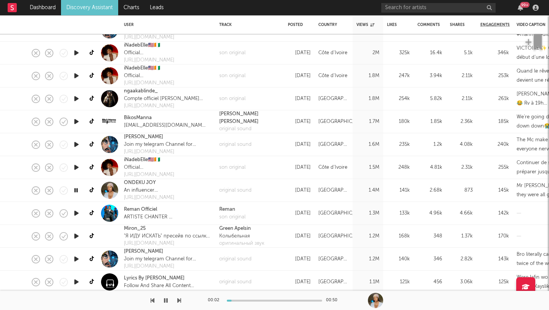
click at [77, 213] on icon "button" at bounding box center [76, 213] width 8 height 10
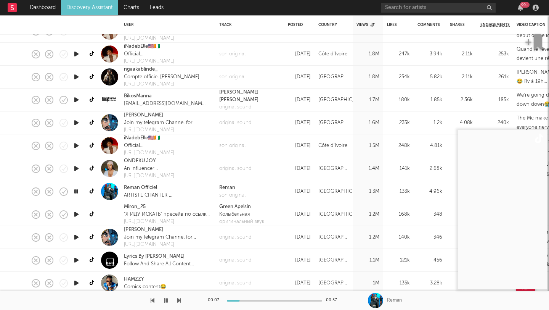
click at [77, 213] on icon "button" at bounding box center [76, 214] width 8 height 10
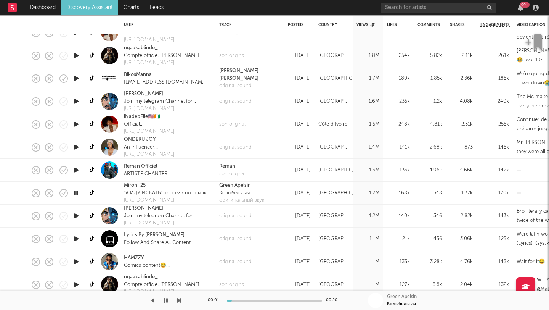
click at [76, 218] on icon "button" at bounding box center [76, 216] width 8 height 10
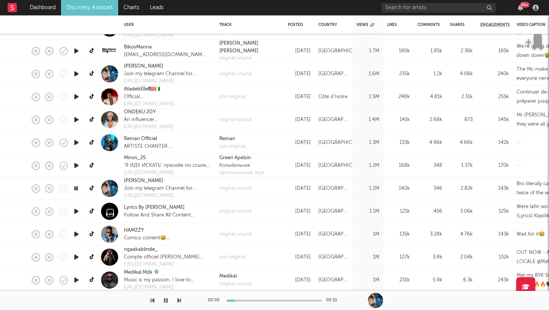
click at [77, 211] on icon "button" at bounding box center [76, 211] width 8 height 10
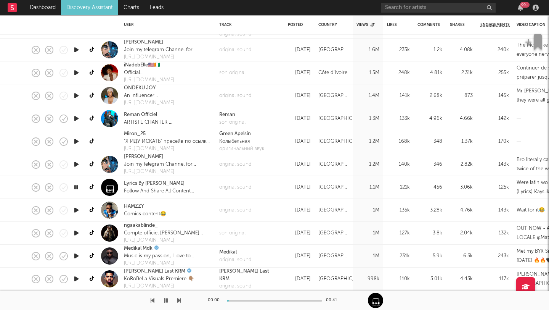
click at [77, 211] on icon "button" at bounding box center [76, 210] width 8 height 10
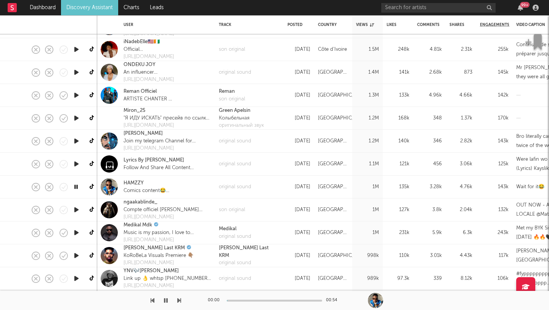
click at [78, 210] on icon "button" at bounding box center [76, 210] width 8 height 10
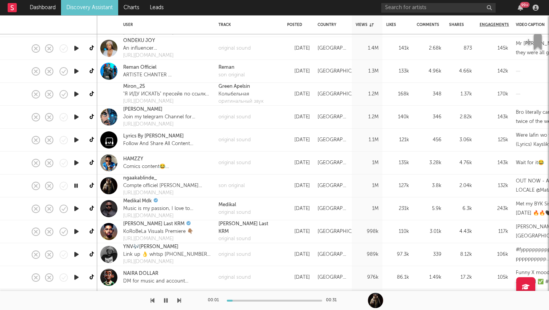
click at [76, 208] on icon "button" at bounding box center [76, 209] width 8 height 10
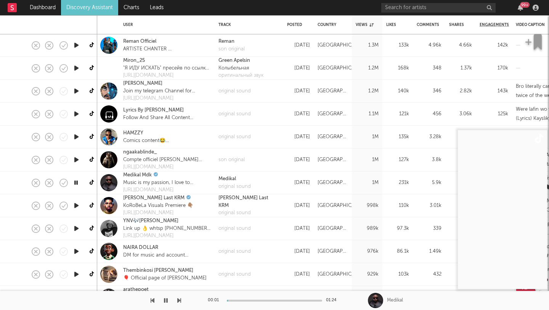
click at [77, 206] on icon "button" at bounding box center [76, 206] width 8 height 10
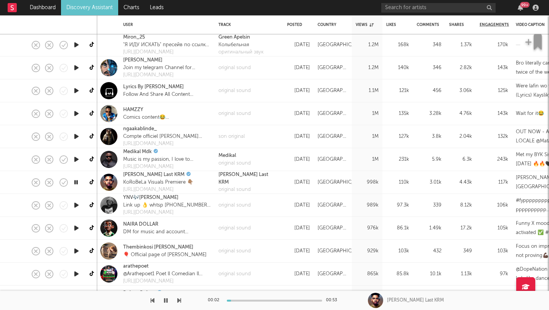
click at [77, 206] on icon "button" at bounding box center [76, 205] width 8 height 10
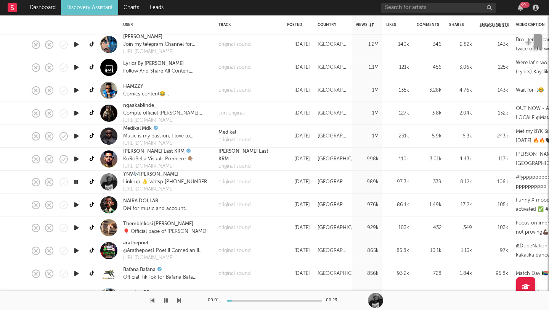
click at [77, 206] on icon "button" at bounding box center [76, 205] width 8 height 10
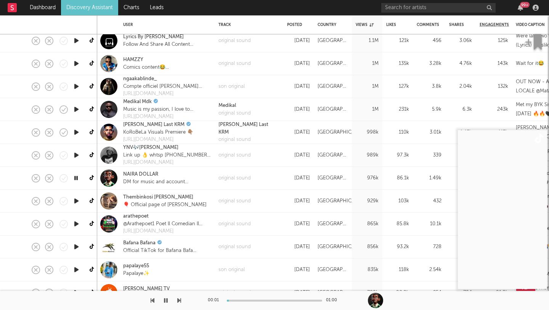
click at [76, 201] on icon "button" at bounding box center [76, 201] width 8 height 10
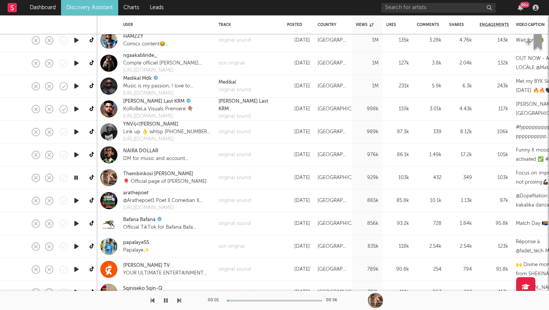
click at [76, 203] on icon "button" at bounding box center [76, 201] width 8 height 10
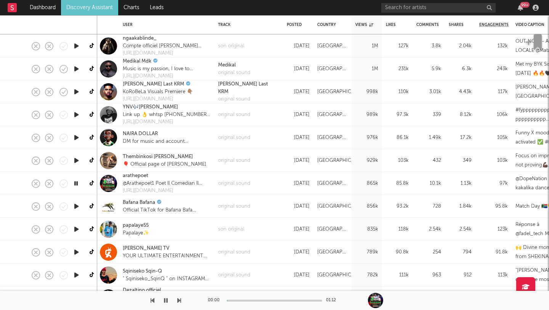
click at [75, 207] on icon "button" at bounding box center [76, 206] width 8 height 10
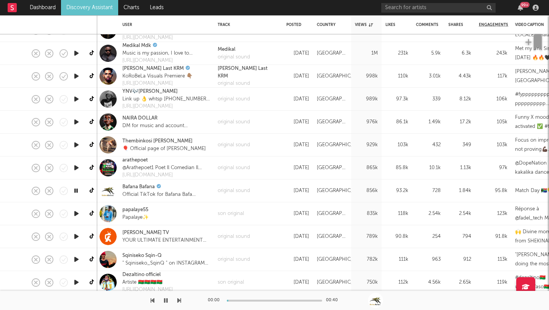
click at [77, 213] on icon "button" at bounding box center [76, 214] width 8 height 10
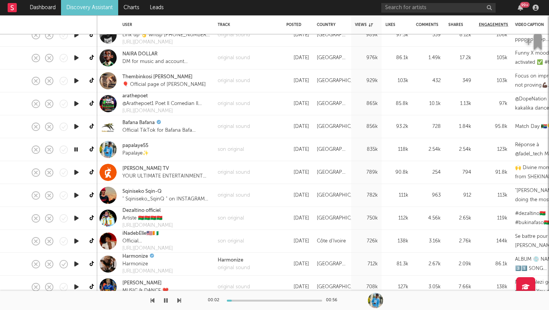
click at [76, 197] on icon "button" at bounding box center [76, 195] width 8 height 10
click at [78, 219] on icon "button" at bounding box center [76, 218] width 8 height 10
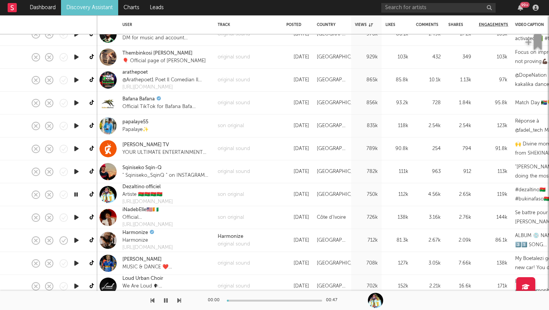
click at [75, 230] on div at bounding box center [76, 240] width 15 height 23
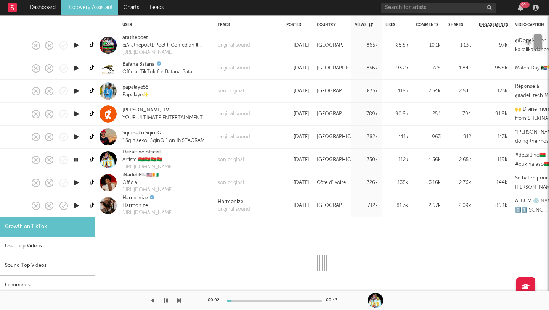
click at [77, 202] on icon "button" at bounding box center [76, 206] width 8 height 10
select select "1m"
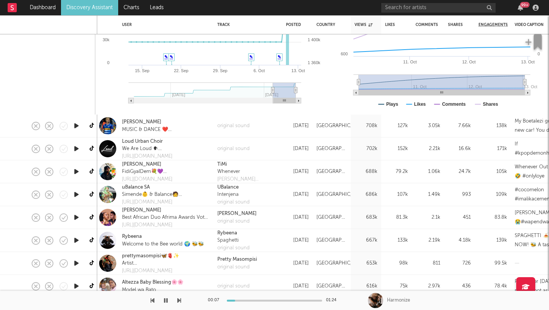
click at [75, 174] on icon "button" at bounding box center [76, 172] width 8 height 10
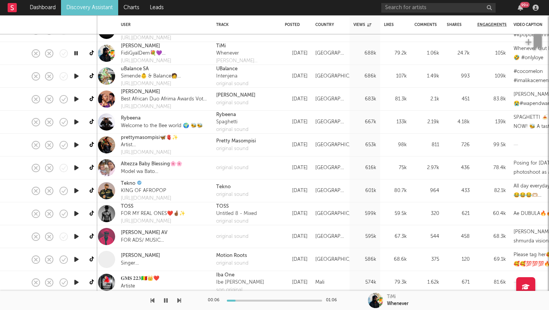
click at [77, 213] on icon "button" at bounding box center [76, 214] width 8 height 10
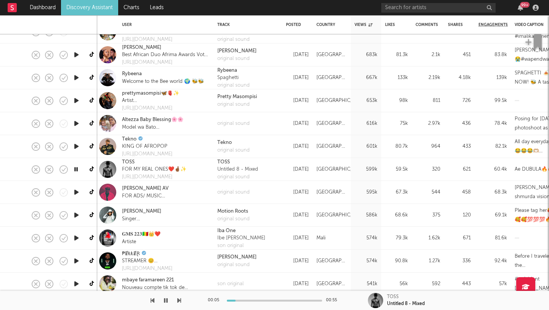
click at [77, 192] on icon "button" at bounding box center [76, 192] width 8 height 10
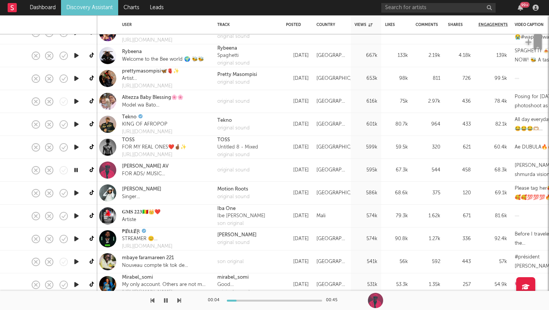
click at [77, 192] on icon "button" at bounding box center [76, 193] width 8 height 10
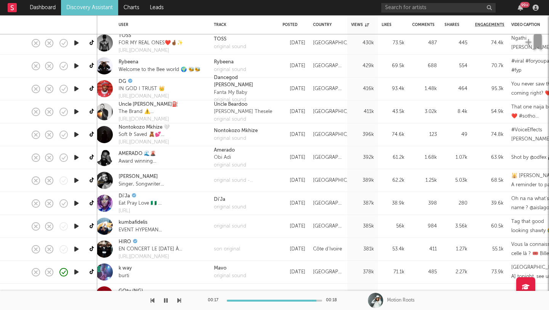
click at [75, 205] on icon "button" at bounding box center [76, 203] width 8 height 10
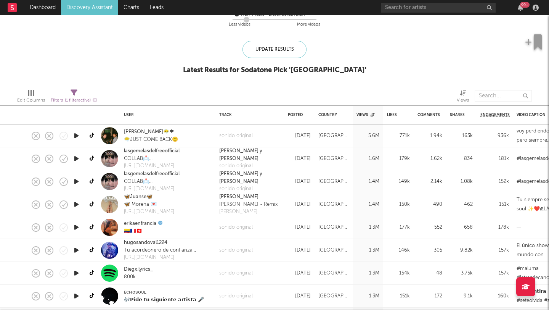
click at [77, 135] on icon "button" at bounding box center [76, 136] width 8 height 10
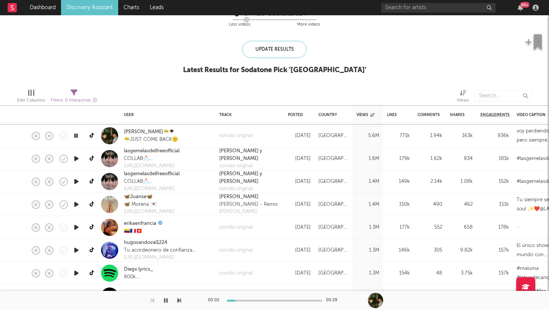
click at [76, 135] on icon "button" at bounding box center [75, 136] width 7 height 10
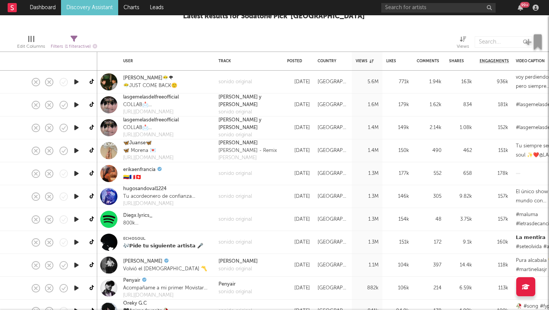
click at [76, 174] on icon "button" at bounding box center [76, 174] width 8 height 10
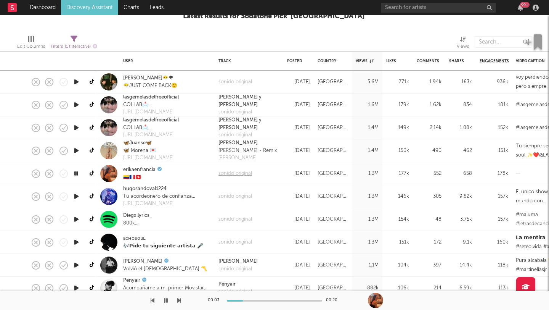
click at [224, 171] on div "sonido original" at bounding box center [235, 174] width 34 height 8
click at [77, 242] on icon "button" at bounding box center [76, 242] width 8 height 10
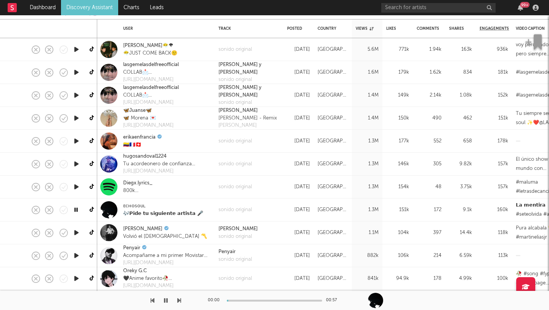
click at [77, 234] on icon "button" at bounding box center [76, 233] width 8 height 10
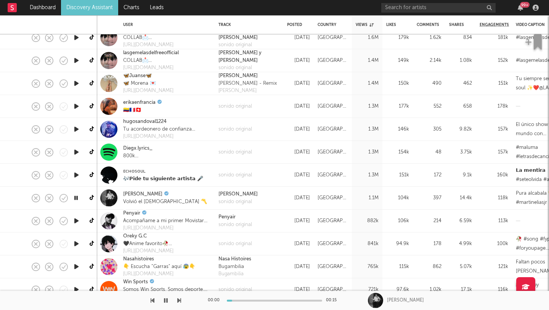
click at [78, 221] on icon "button" at bounding box center [76, 221] width 8 height 10
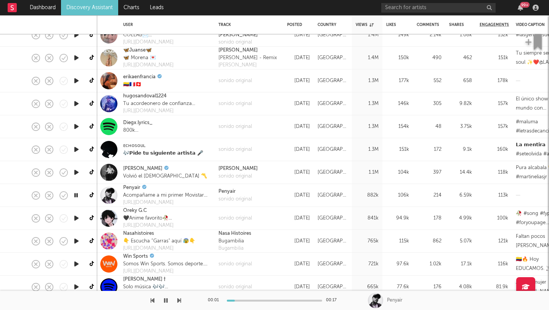
click at [77, 217] on icon "button" at bounding box center [76, 218] width 8 height 10
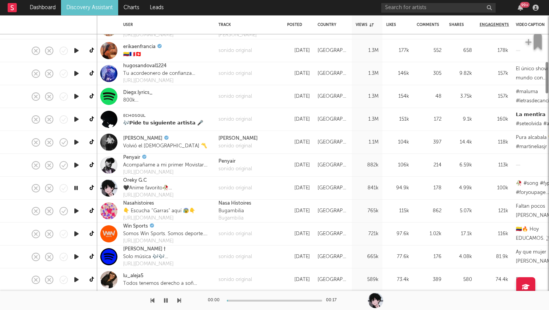
click at [77, 217] on div at bounding box center [76, 210] width 15 height 23
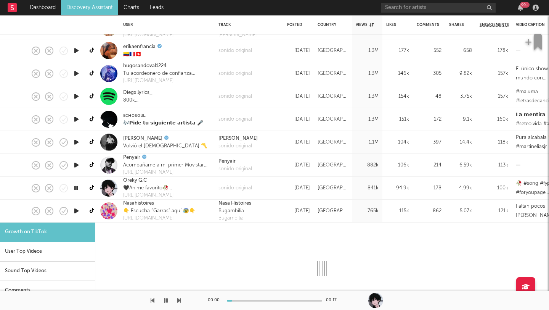
click at [76, 210] on icon "button" at bounding box center [76, 211] width 8 height 10
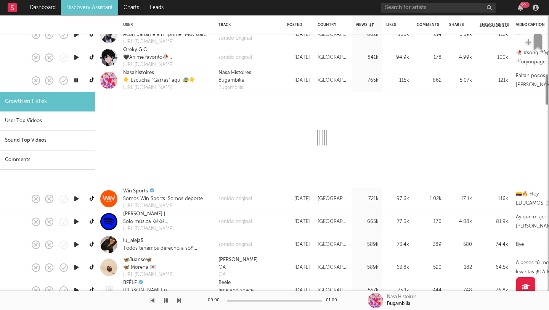
select select "1m"
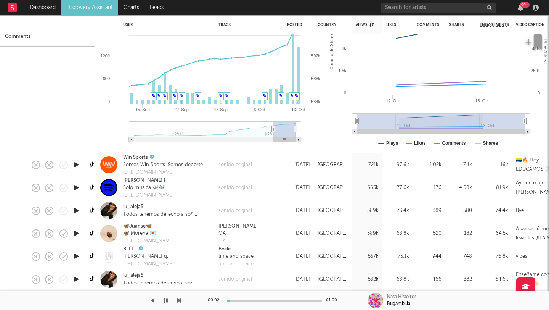
click at [77, 164] on icon "button" at bounding box center [76, 165] width 8 height 10
click at [76, 188] on icon "button" at bounding box center [76, 188] width 8 height 10
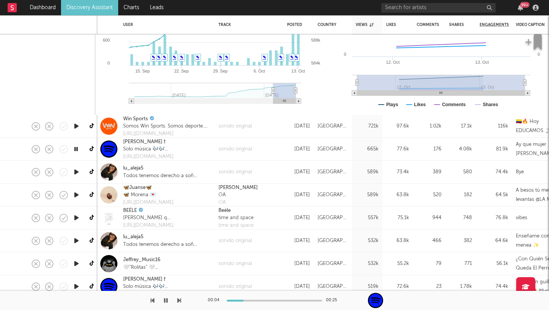
click at [75, 172] on icon "button" at bounding box center [76, 172] width 8 height 10
click at [75, 193] on icon "button" at bounding box center [76, 195] width 8 height 10
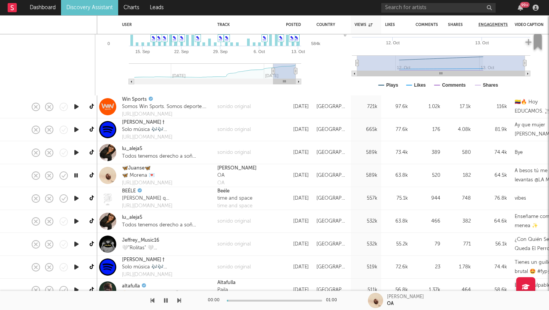
click at [77, 197] on icon "button" at bounding box center [76, 198] width 8 height 10
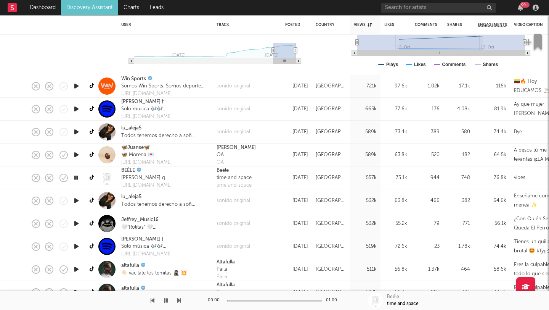
click at [76, 197] on icon "button" at bounding box center [76, 201] width 8 height 10
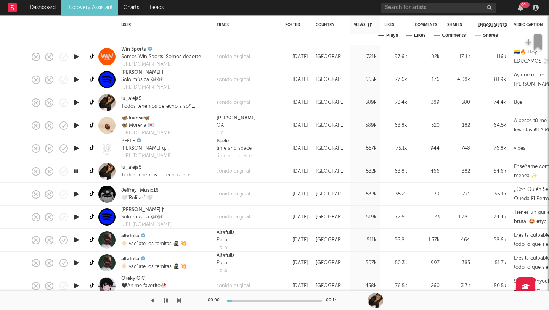
click at [76, 195] on icon "button" at bounding box center [76, 194] width 8 height 10
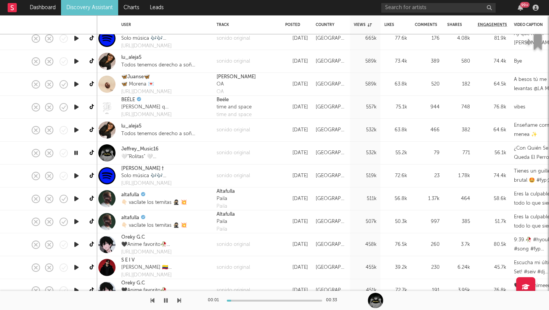
click at [75, 192] on div at bounding box center [76, 198] width 15 height 23
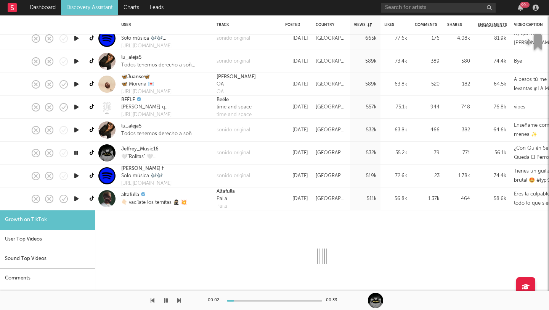
click at [75, 199] on icon "button" at bounding box center [76, 199] width 8 height 10
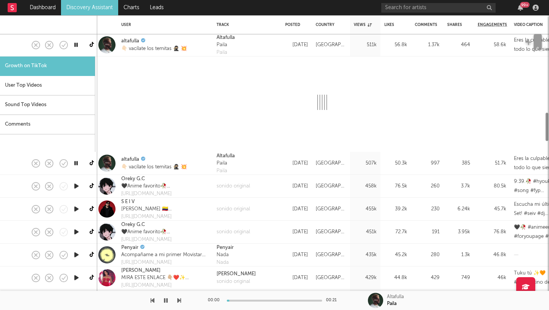
select select "1m"
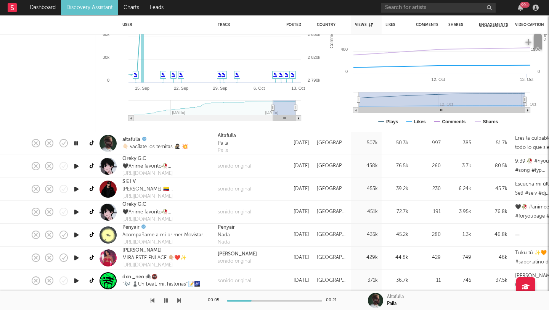
click at [77, 187] on icon "button" at bounding box center [76, 189] width 8 height 10
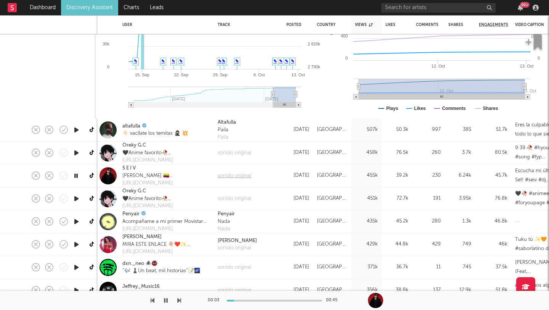
click at [226, 178] on div "sonido original" at bounding box center [235, 176] width 34 height 8
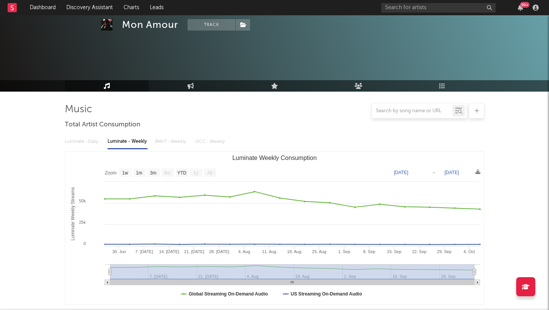
select select "1w"
click at [401, 3] on input "text" at bounding box center [438, 8] width 114 height 10
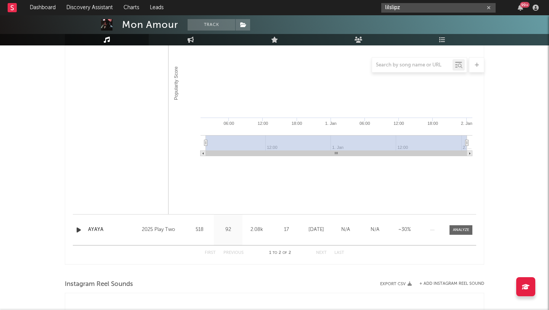
click at [401, 8] on input "lilslipz" at bounding box center [438, 8] width 114 height 10
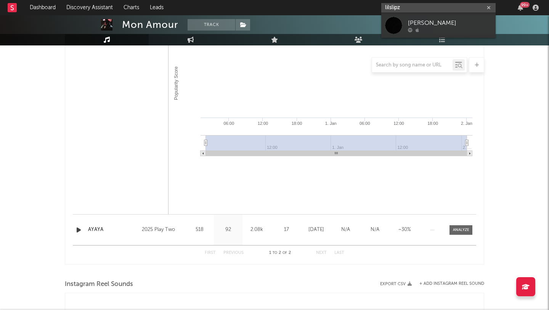
click at [401, 8] on input "lilslipz" at bounding box center [438, 8] width 114 height 10
paste input "[URL][DOMAIN_NAME]"
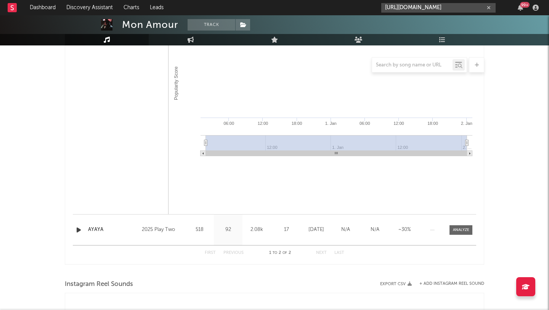
click at [406, 9] on input "[URL][DOMAIN_NAME]" at bounding box center [438, 8] width 114 height 10
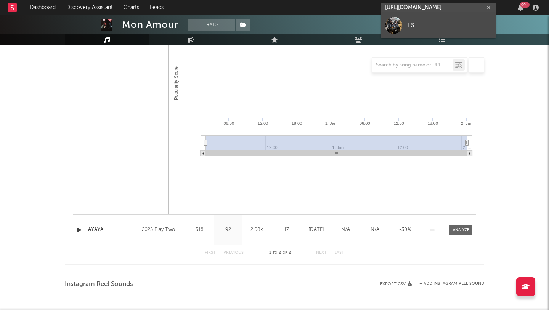
type input "[URL][DOMAIN_NAME]"
click at [409, 22] on div "LS" at bounding box center [450, 25] width 84 height 9
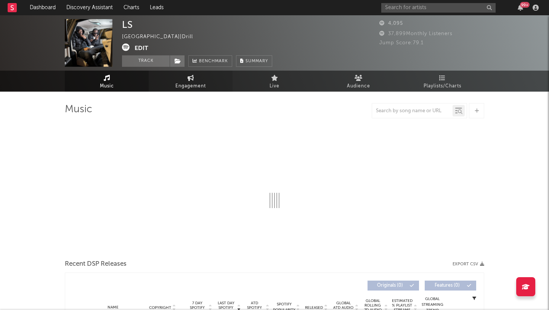
select select "1w"
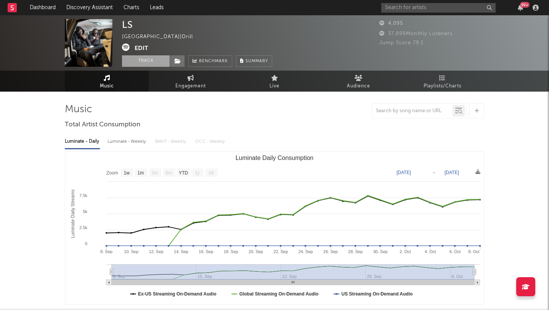
click at [144, 66] on button "Track" at bounding box center [146, 60] width 48 height 11
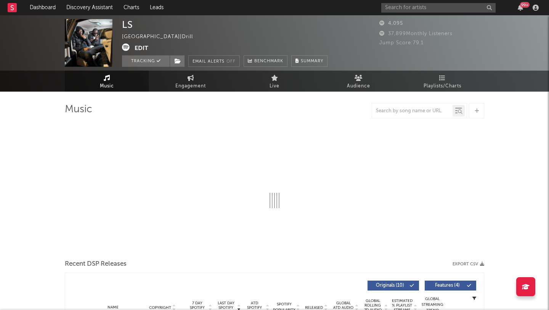
select select "1w"
